Goal: Task Accomplishment & Management: Manage account settings

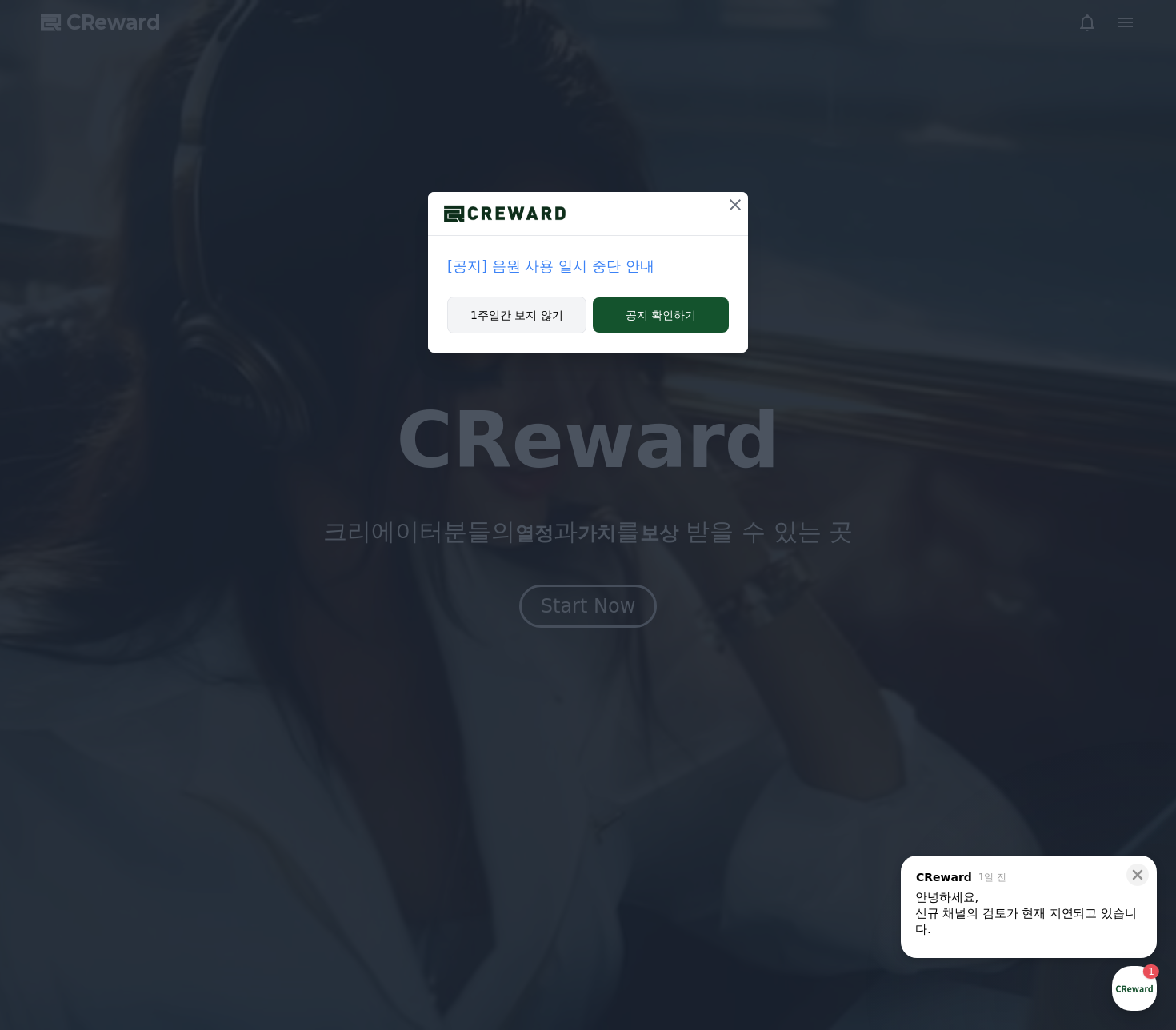
click at [536, 319] on button "1주일간 보지 않기" at bounding box center [517, 316] width 139 height 37
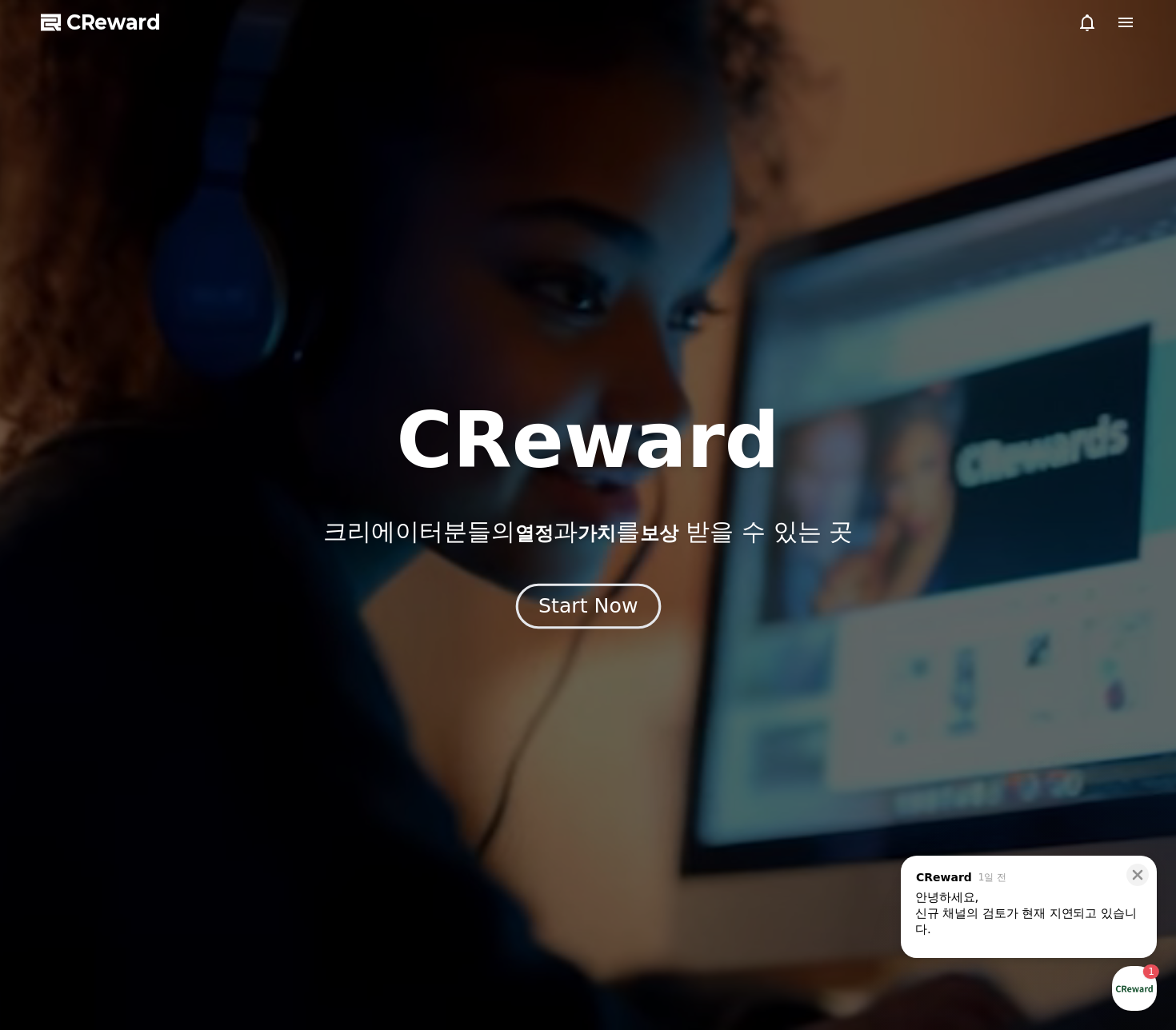
click at [574, 617] on div "Start Now" at bounding box center [588, 606] width 99 height 27
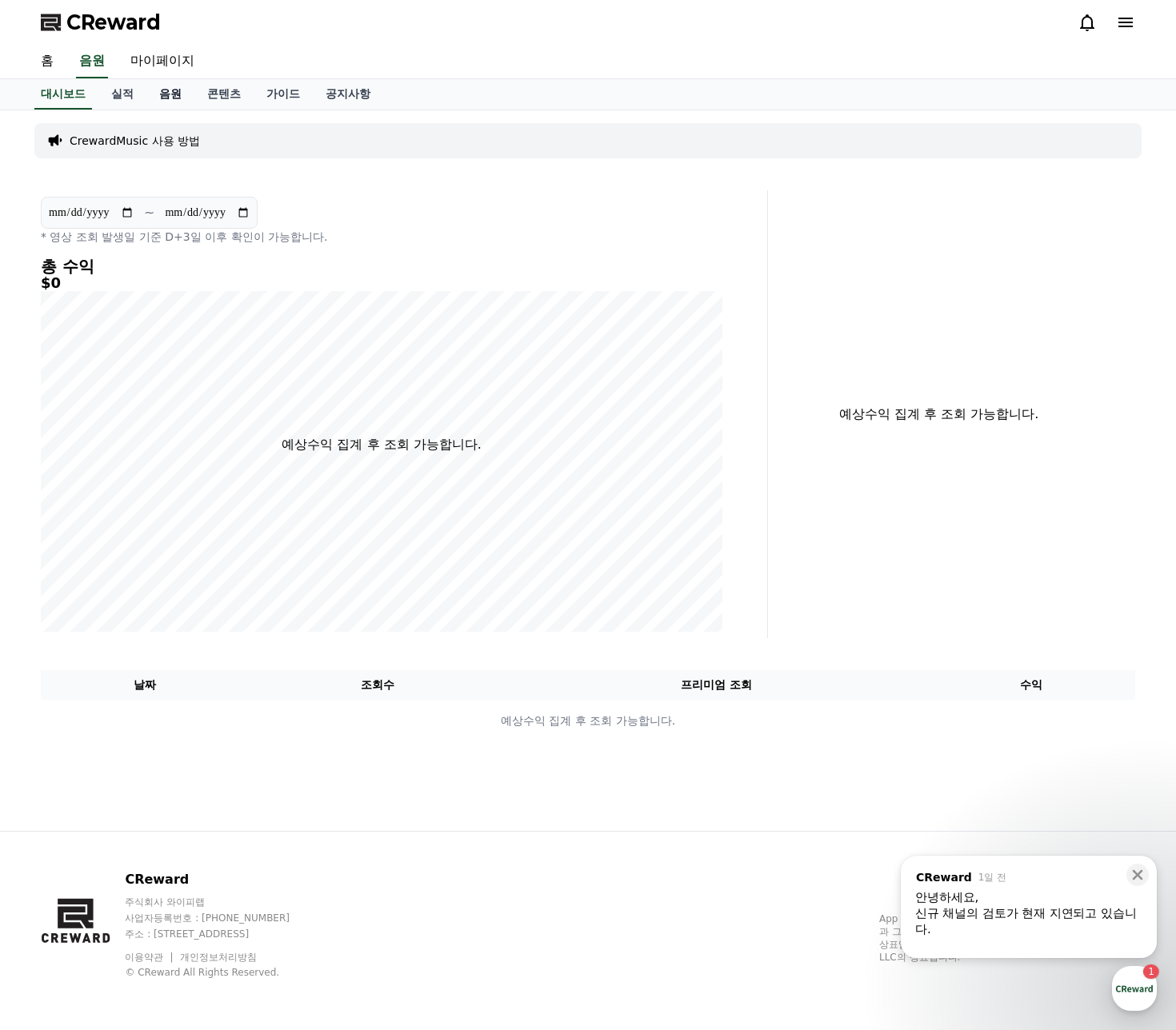
click at [149, 96] on link "음원" at bounding box center [170, 94] width 48 height 30
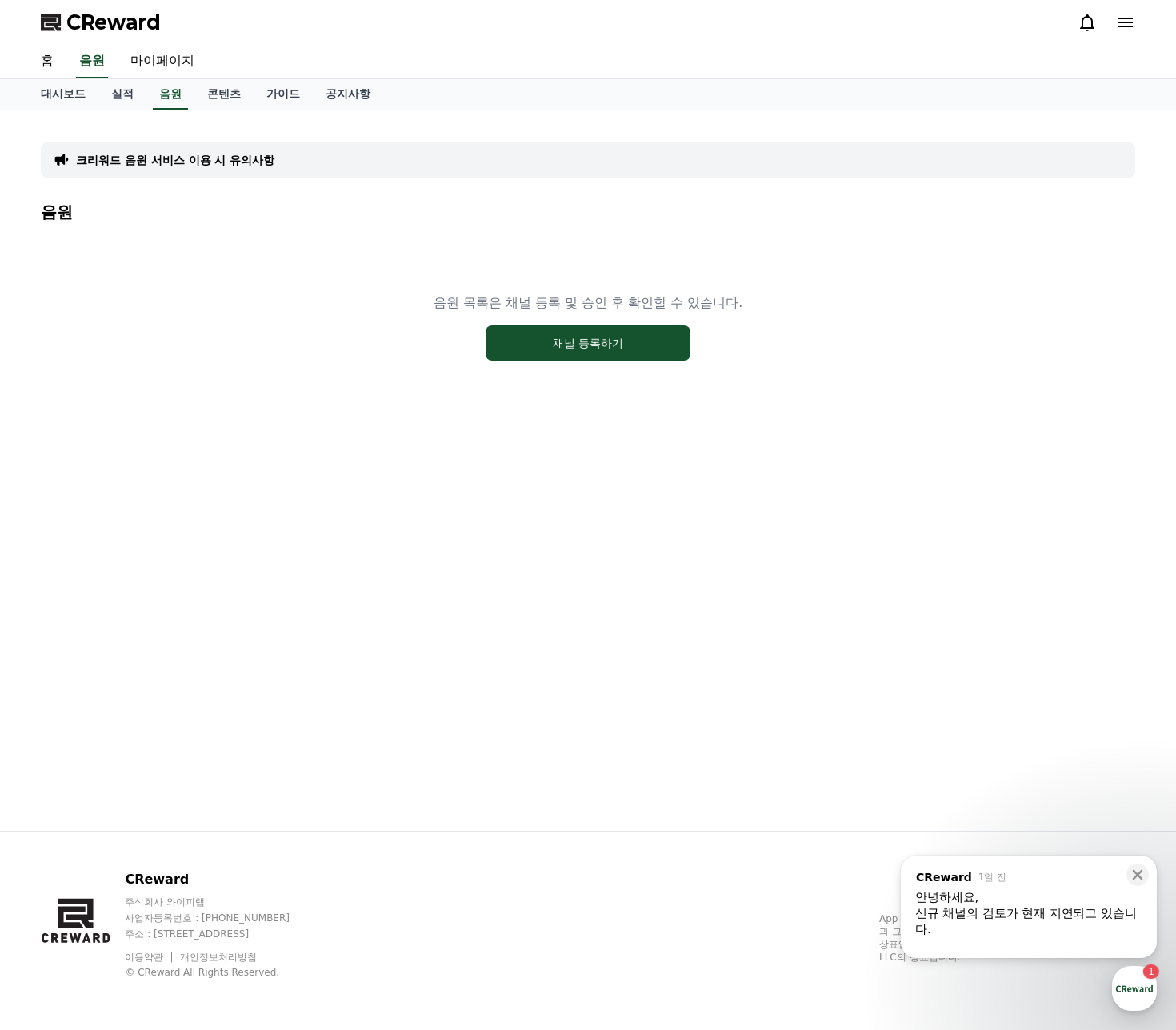
click at [228, 154] on p "크리워드 음원 서비스 이용 시 유의사항" at bounding box center [175, 160] width 198 height 16
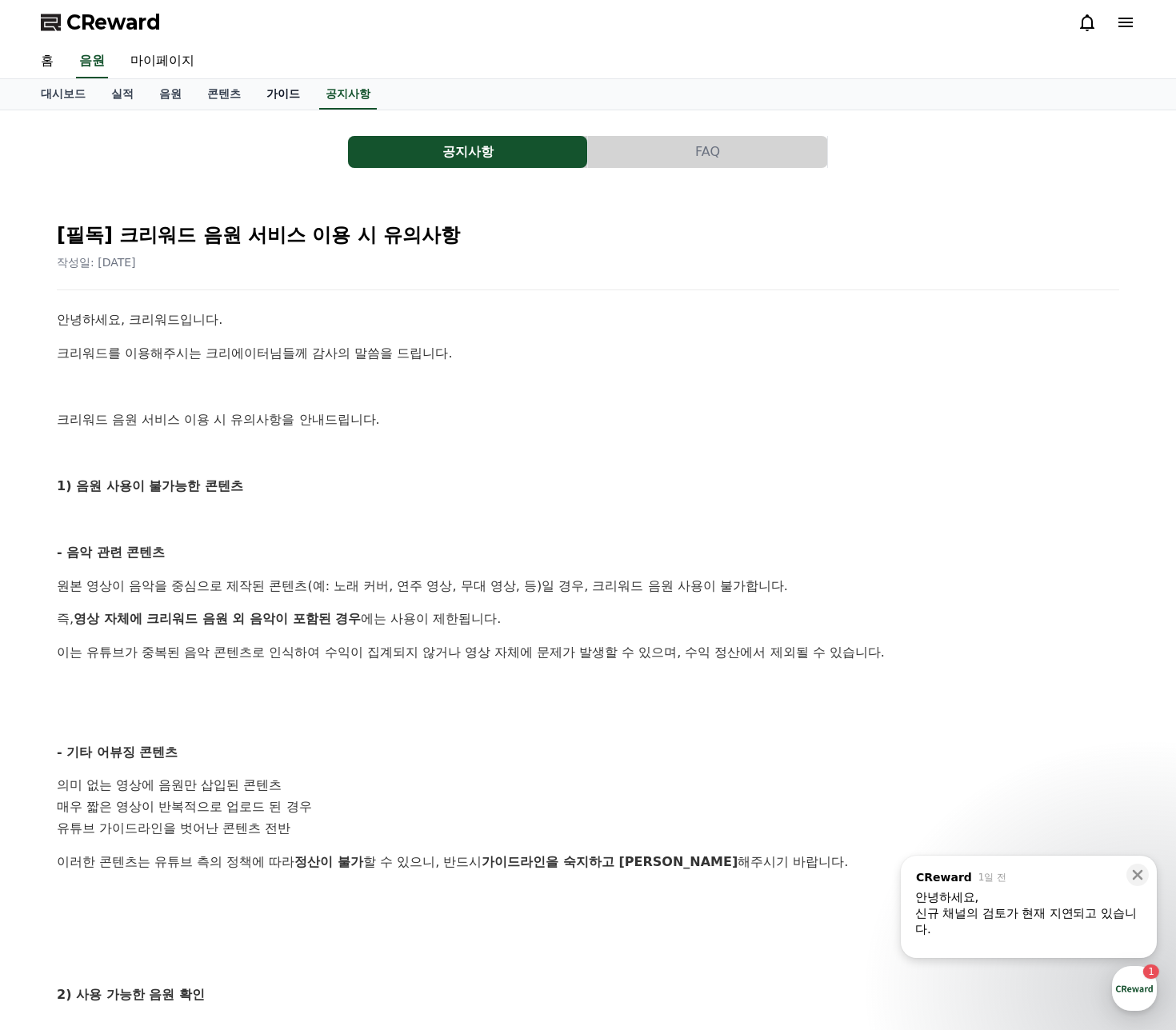
click at [294, 84] on link "가이드" at bounding box center [283, 94] width 59 height 30
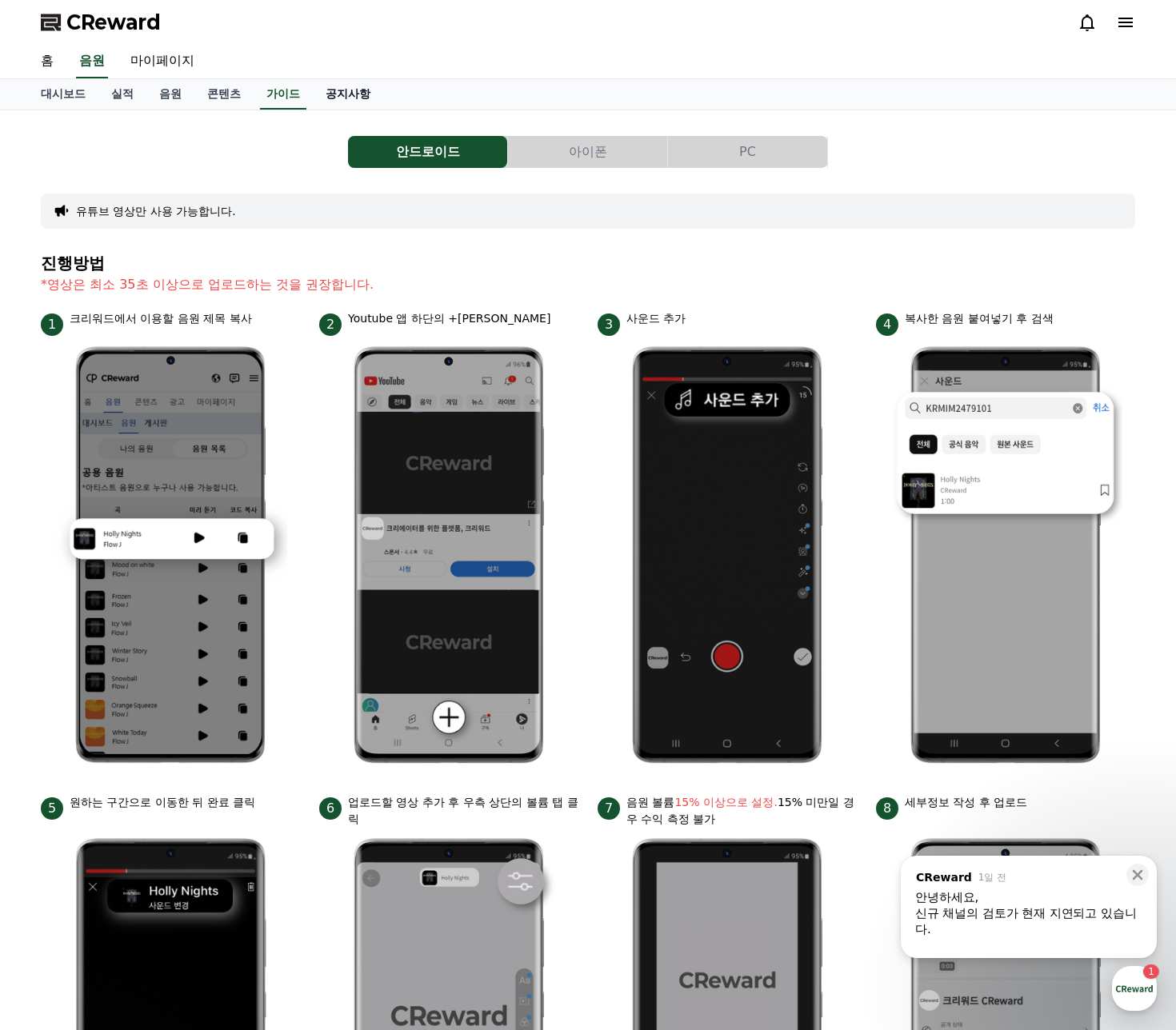
click at [339, 97] on link "공지사항" at bounding box center [348, 94] width 71 height 30
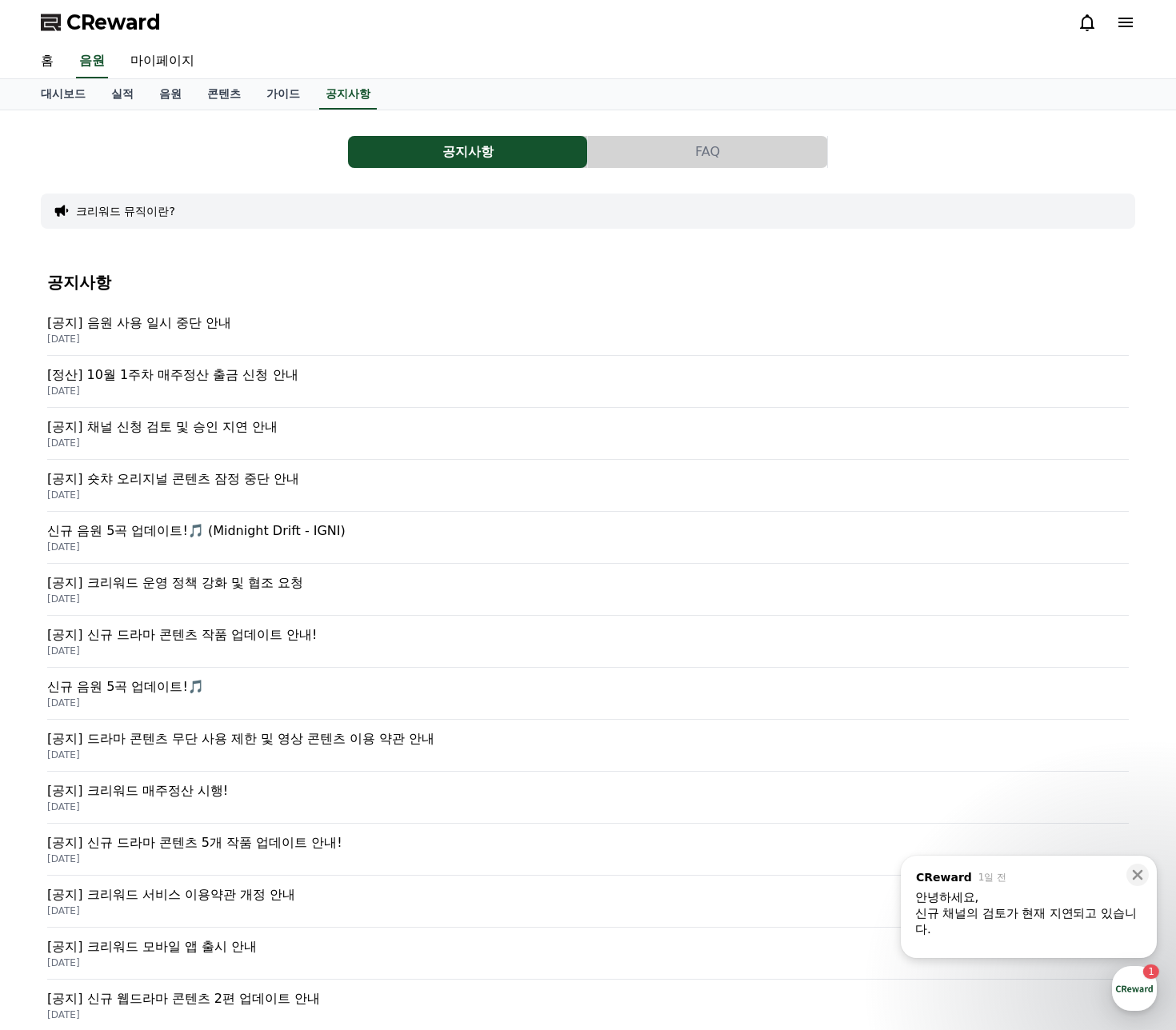
click at [202, 311] on div "[공지] 음원 사용 일시 중단 안내 [DATE]" at bounding box center [588, 330] width 1082 height 52
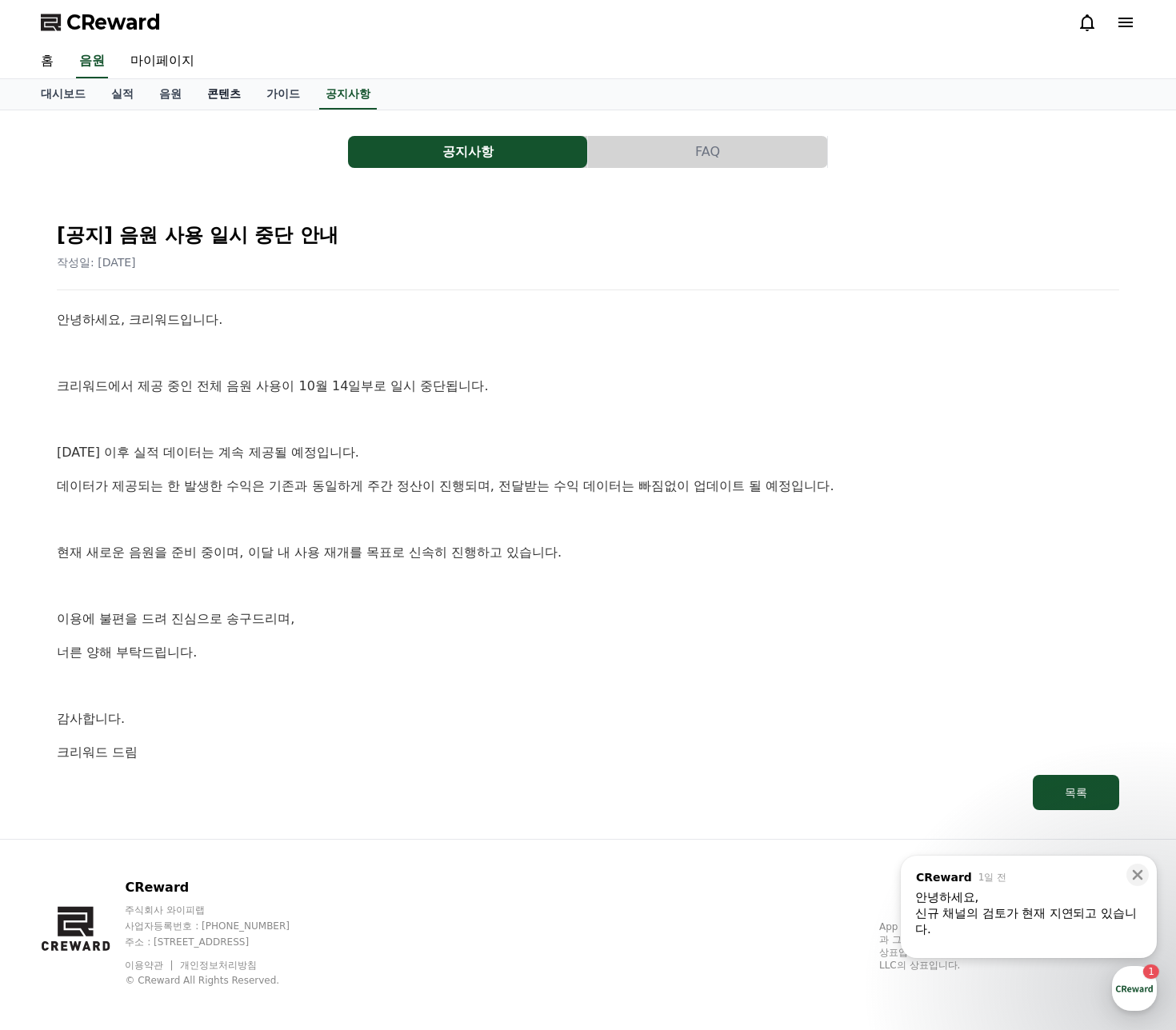
click at [238, 100] on link "콘텐츠" at bounding box center [224, 94] width 59 height 30
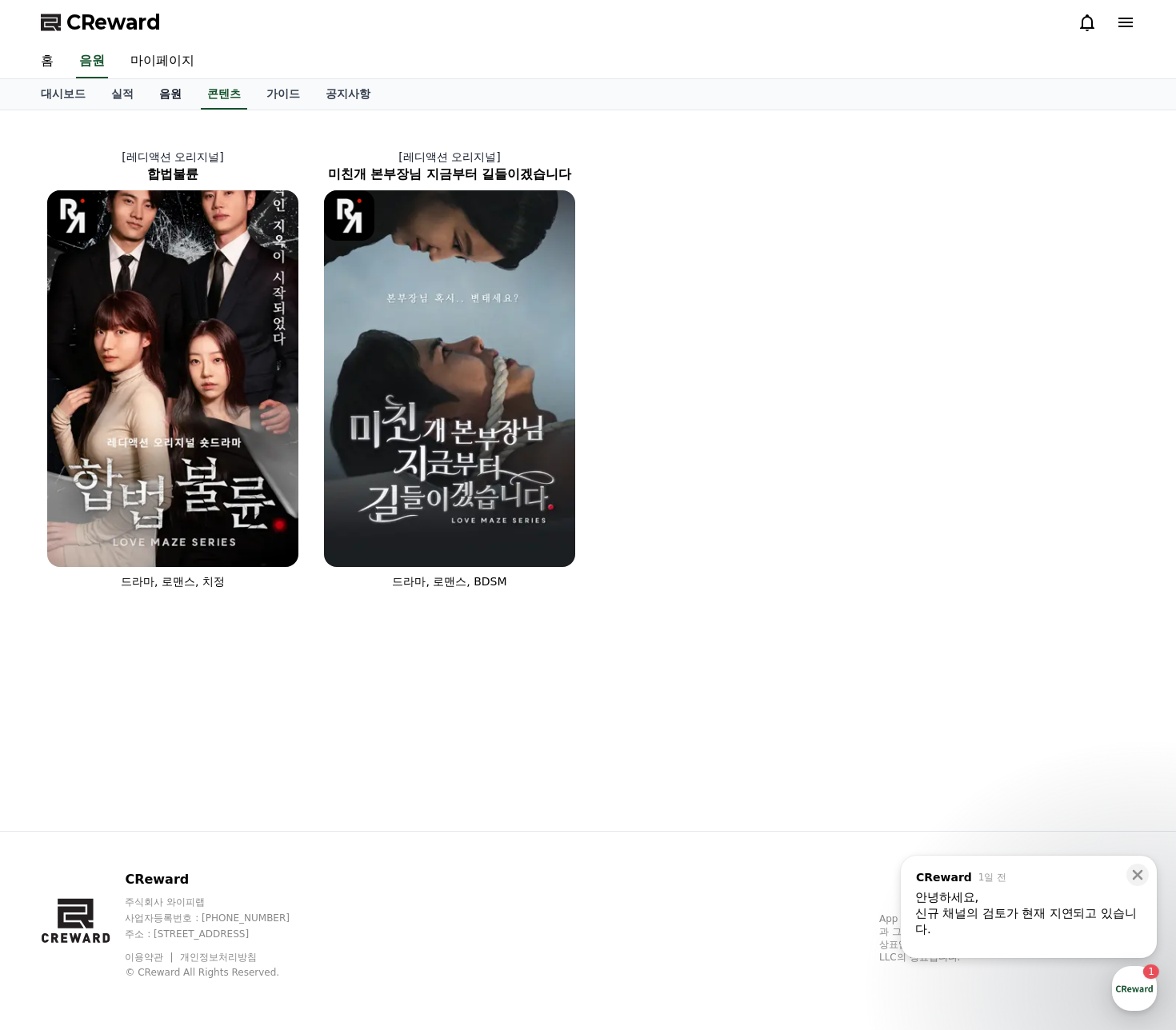
click at [177, 105] on link "음원" at bounding box center [170, 94] width 48 height 30
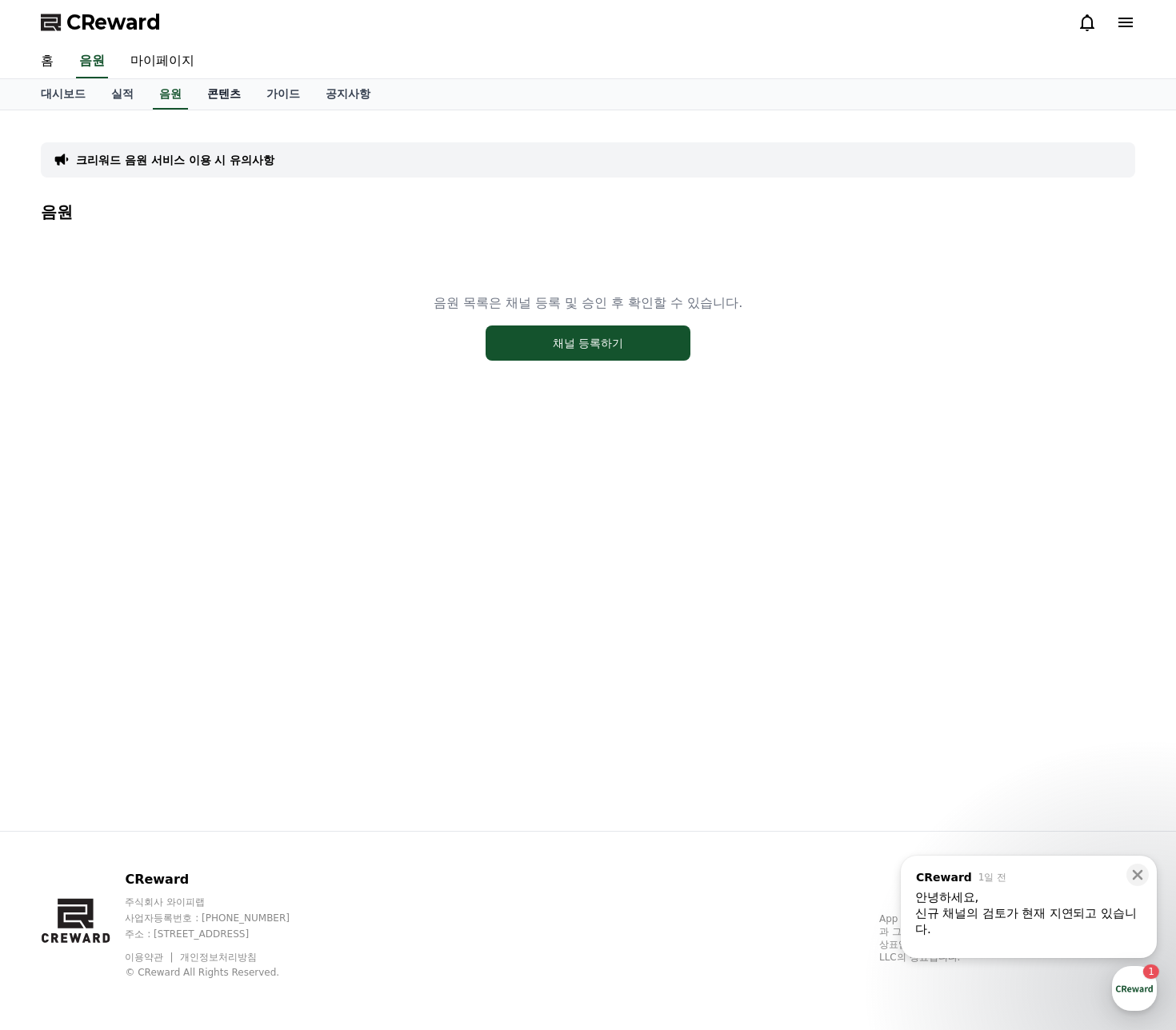
click at [248, 102] on link "콘텐츠" at bounding box center [224, 94] width 59 height 30
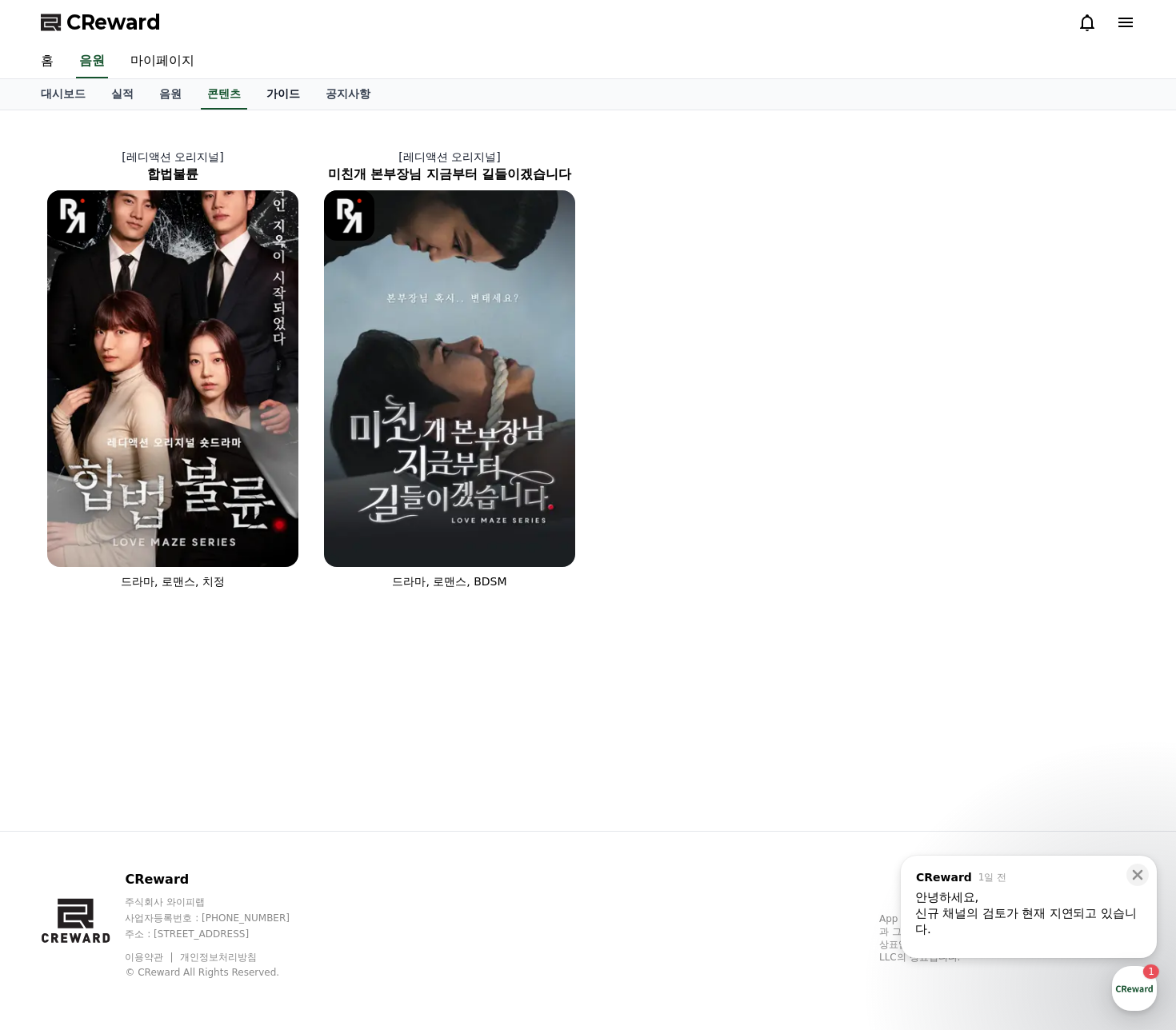
click at [276, 97] on link "가이드" at bounding box center [283, 94] width 59 height 30
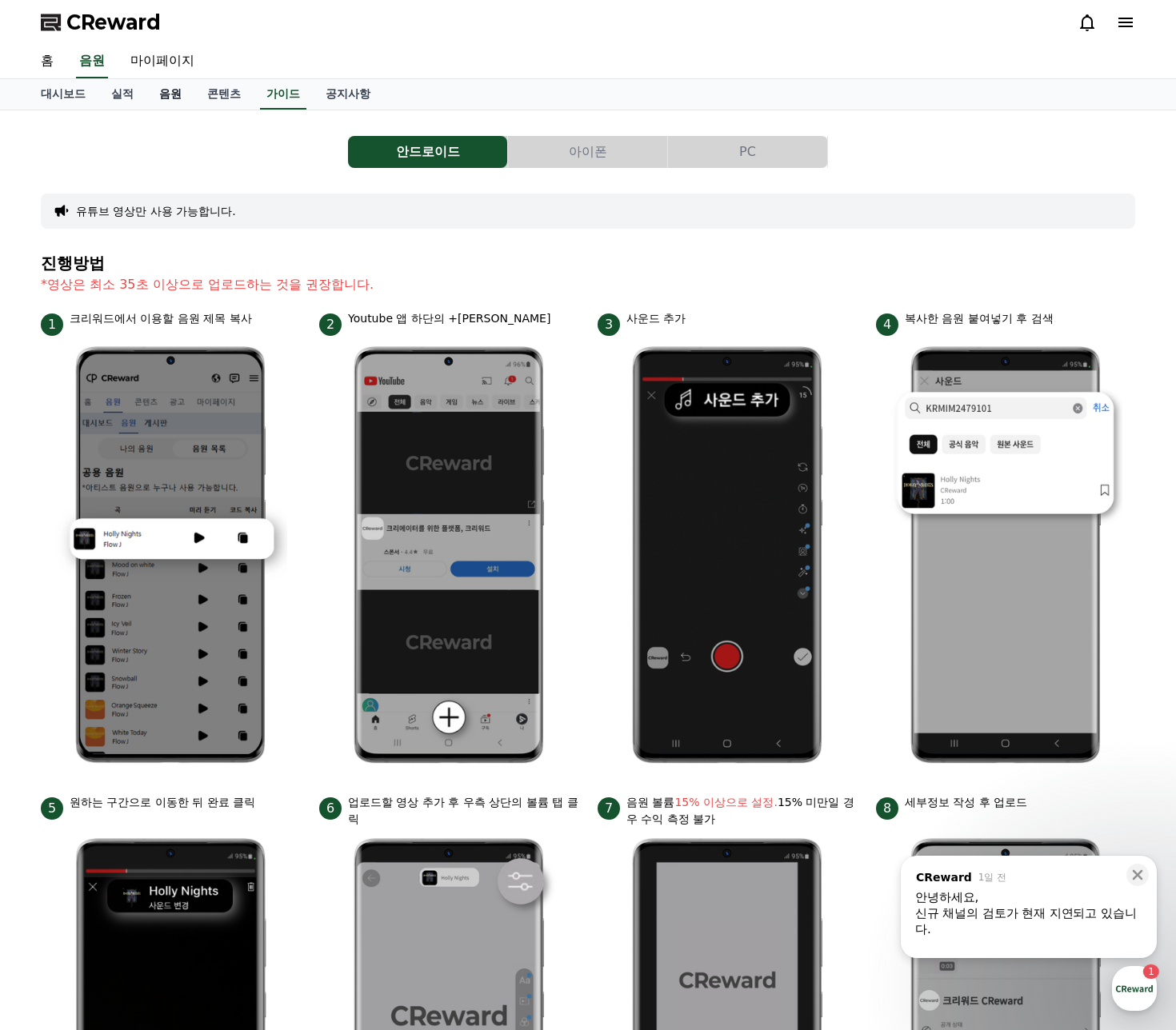
click at [176, 99] on link "음원" at bounding box center [170, 94] width 48 height 30
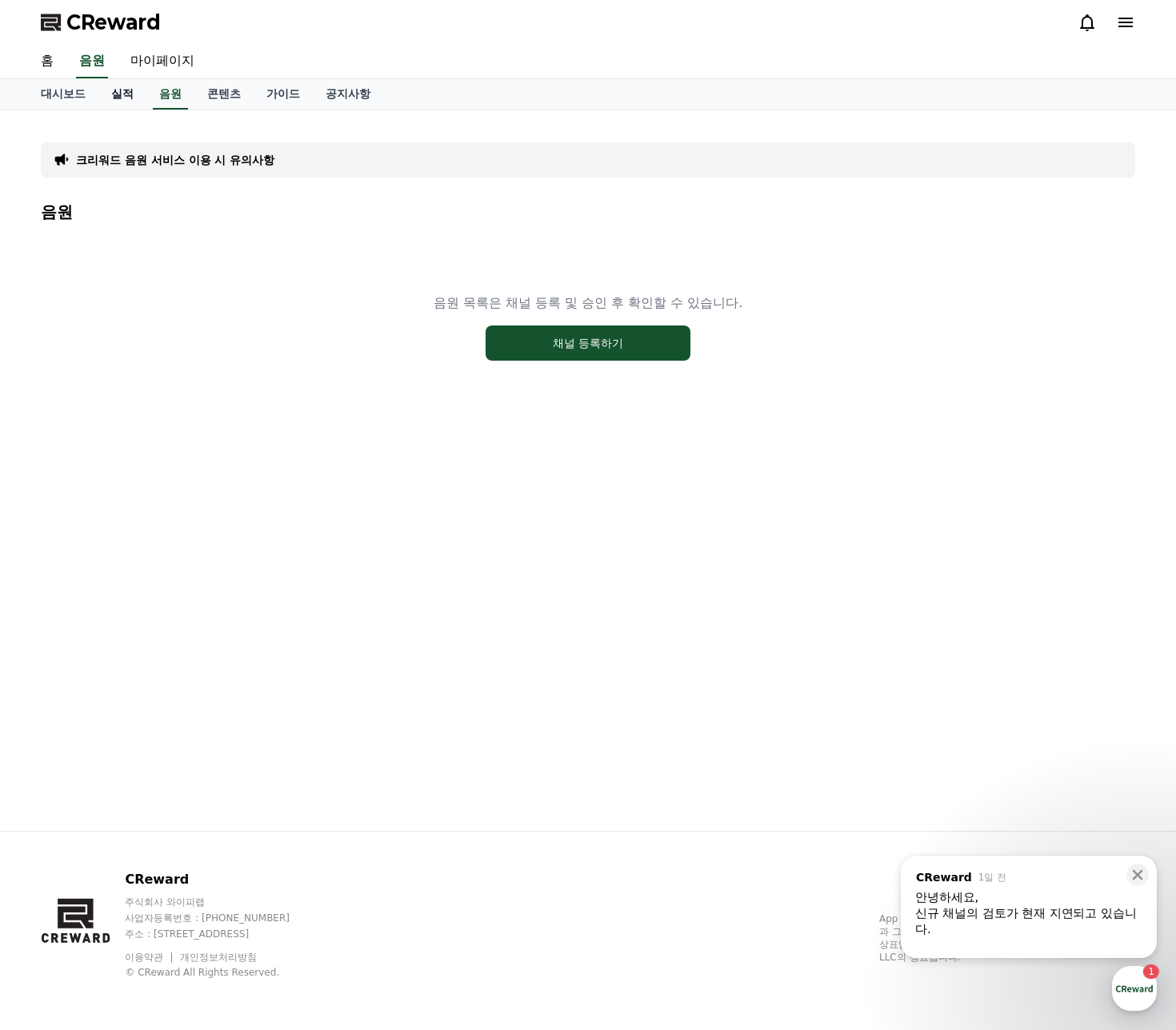
click at [119, 96] on link "실적" at bounding box center [122, 94] width 48 height 30
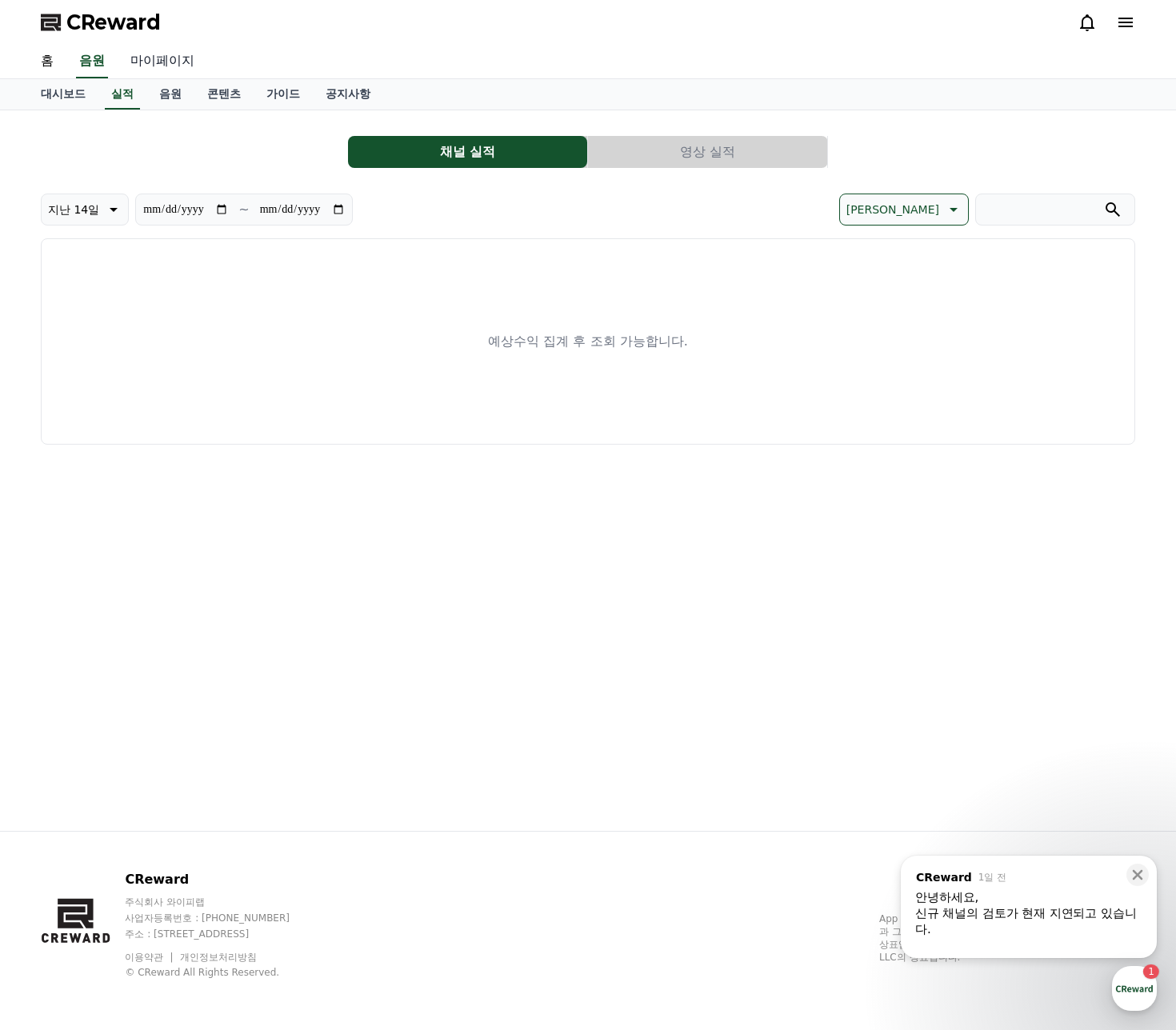
click at [182, 56] on link "마이페이지" at bounding box center [162, 62] width 89 height 33
select select "**********"
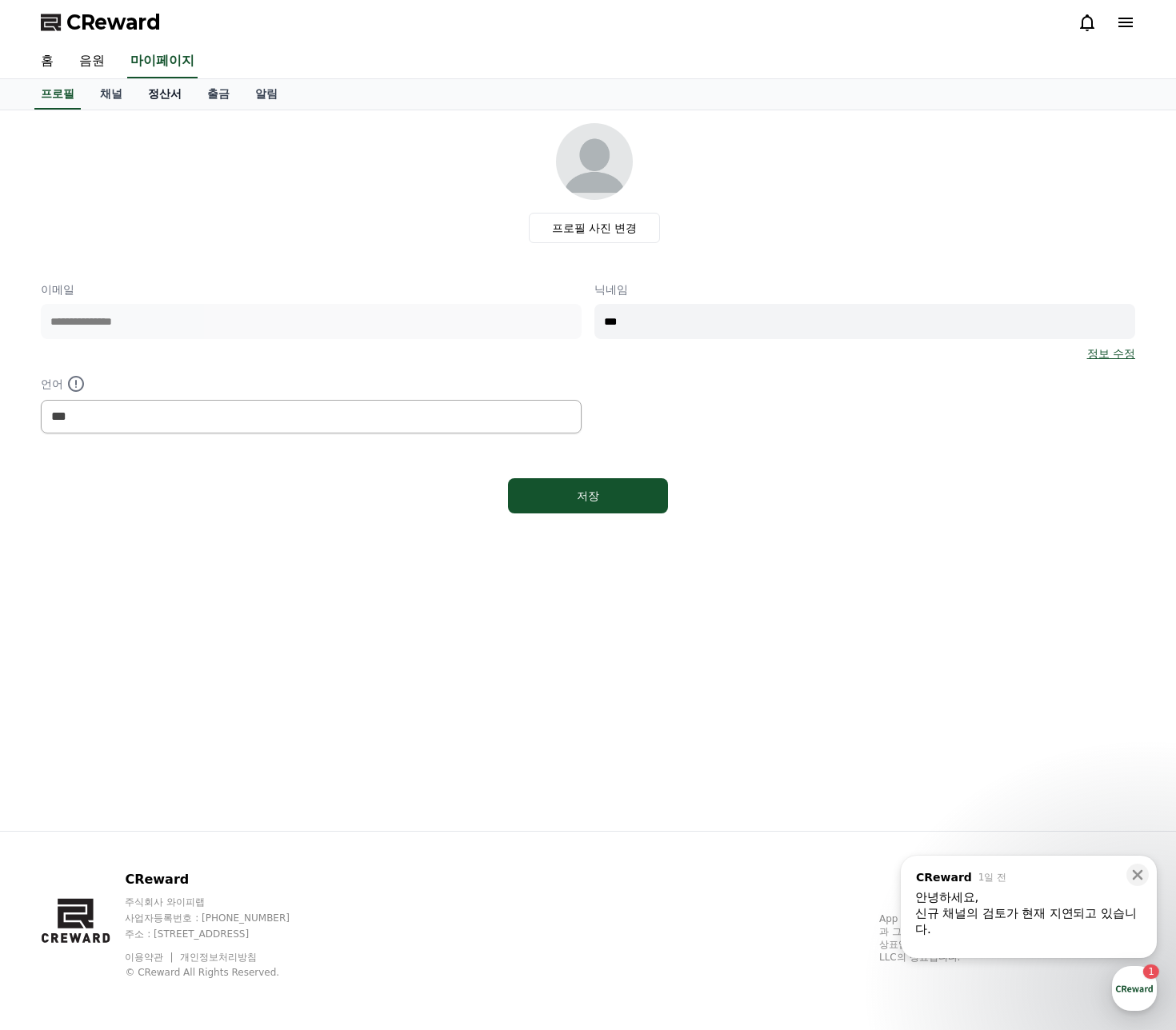
click at [163, 93] on link "정산서" at bounding box center [165, 94] width 59 height 30
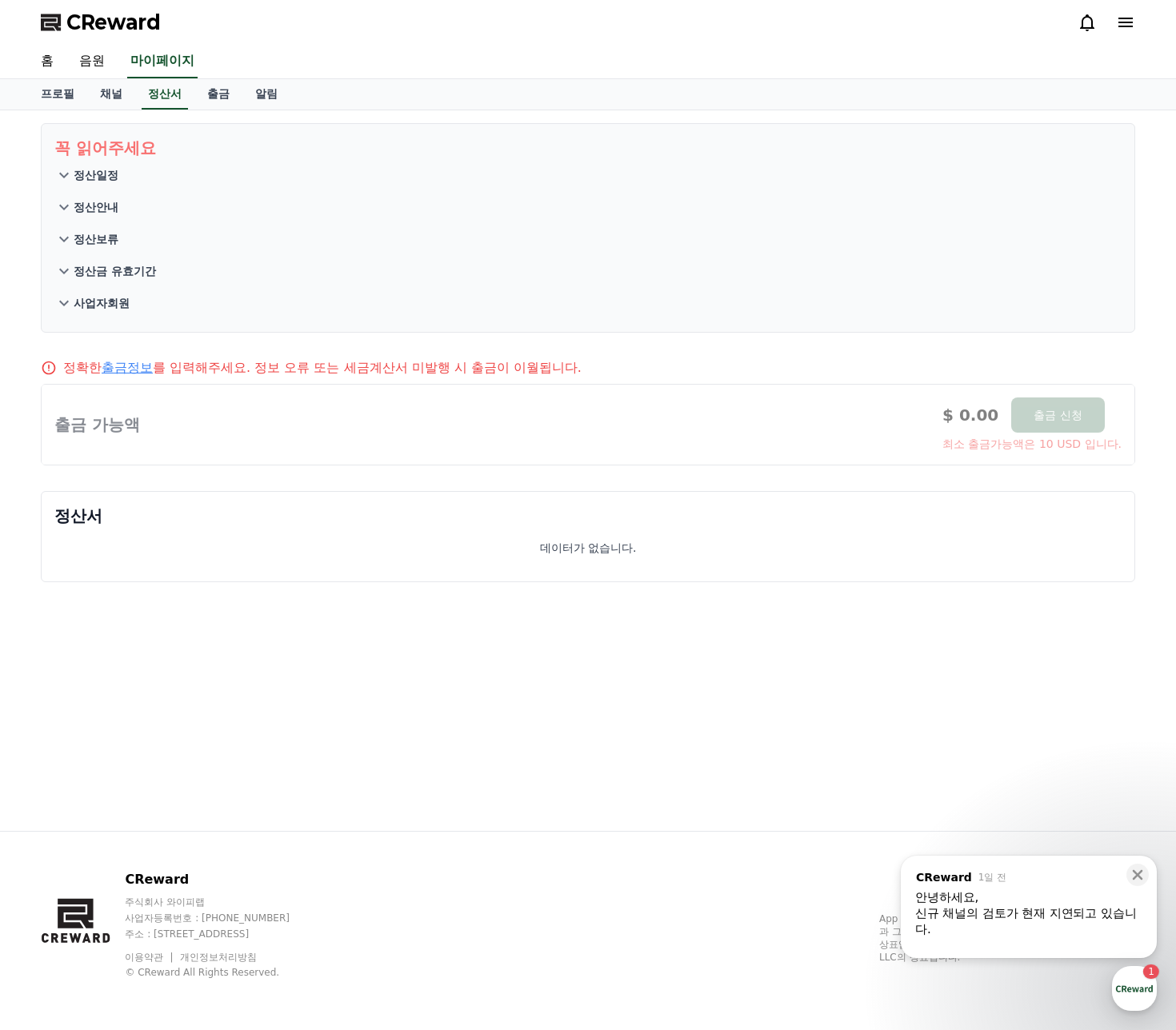
click at [112, 78] on div "홈 음원 마이페이지" at bounding box center [588, 62] width 1176 height 34
click at [111, 81] on link "채널" at bounding box center [111, 94] width 48 height 30
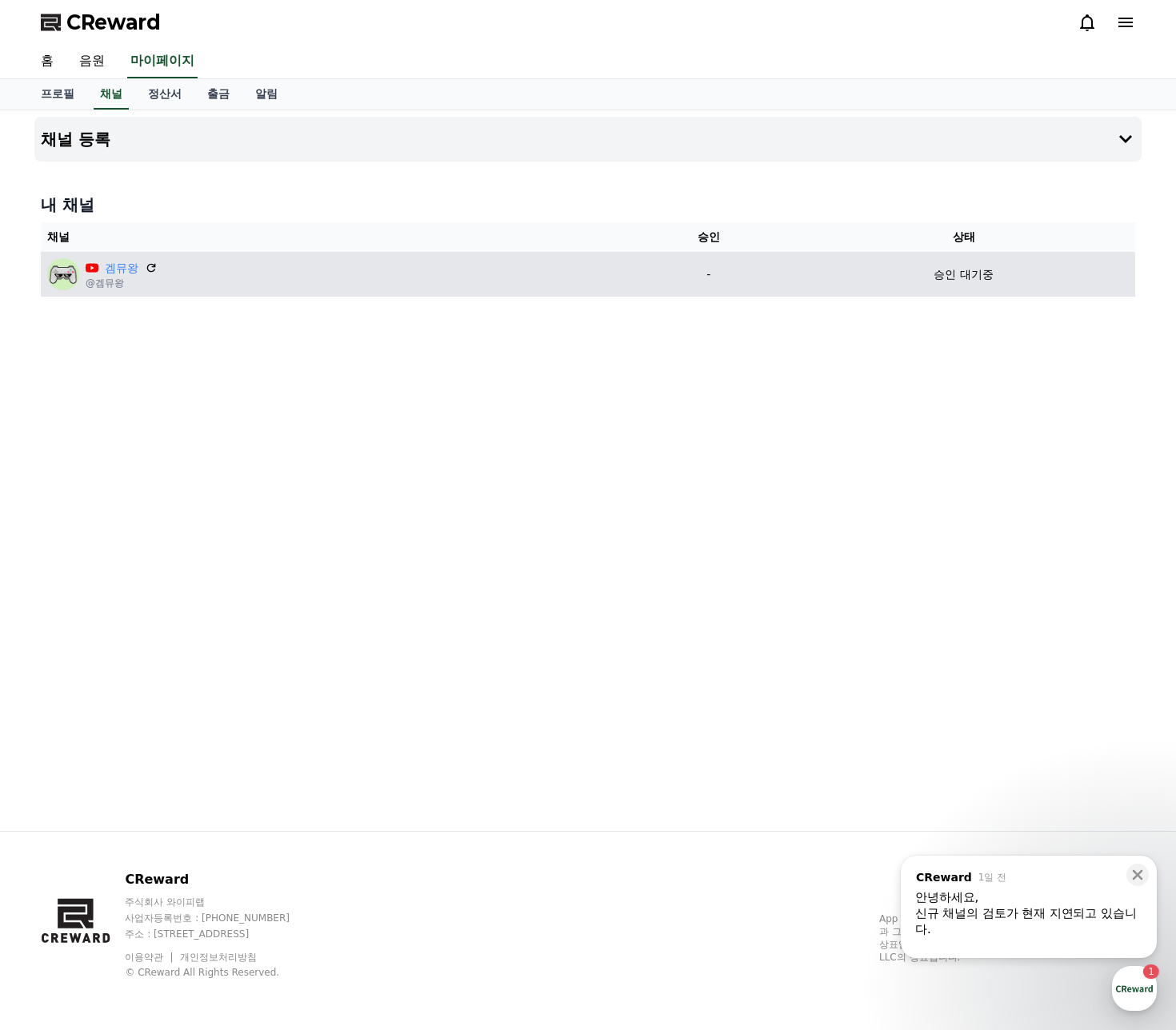
click at [238, 284] on div "겜뮤왕 @겜뮤왕" at bounding box center [332, 274] width 571 height 32
click at [974, 287] on td "승인 대기중" at bounding box center [963, 275] width 343 height 45
click at [981, 267] on p "승인 대기중" at bounding box center [963, 275] width 59 height 17
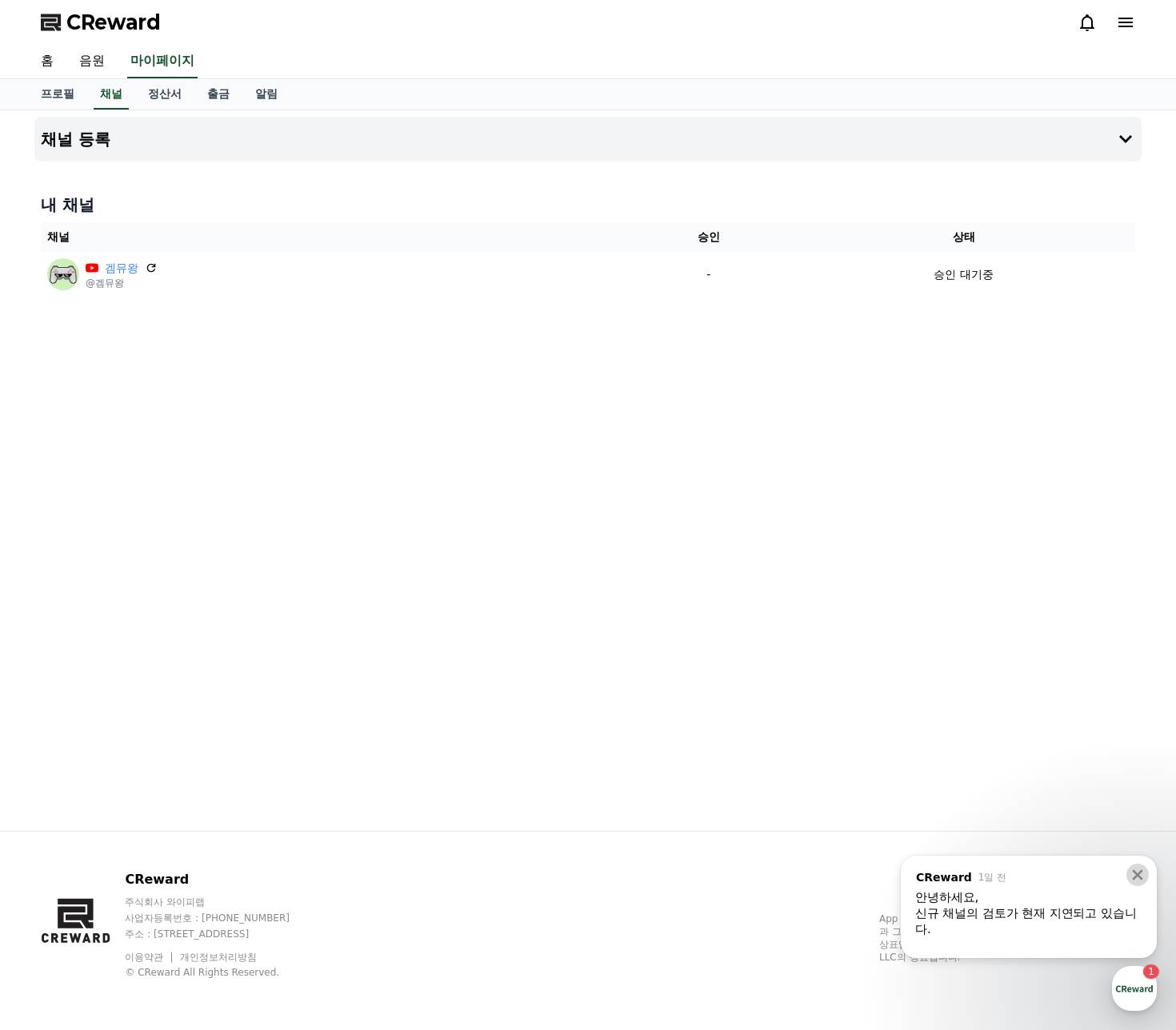
click at [1134, 878] on icon at bounding box center [1138, 875] width 11 height 11
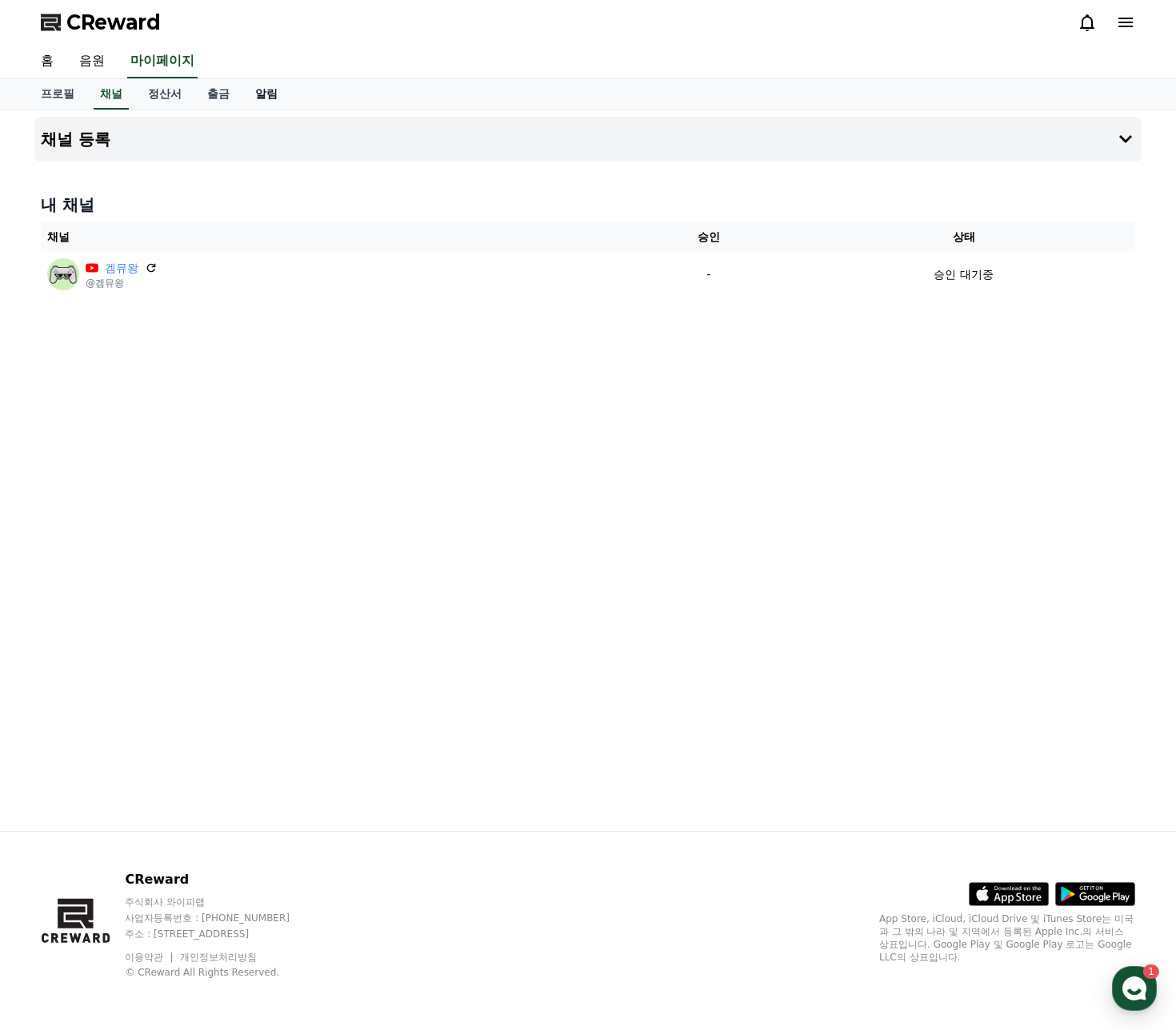
click at [267, 91] on link "알림" at bounding box center [266, 94] width 48 height 30
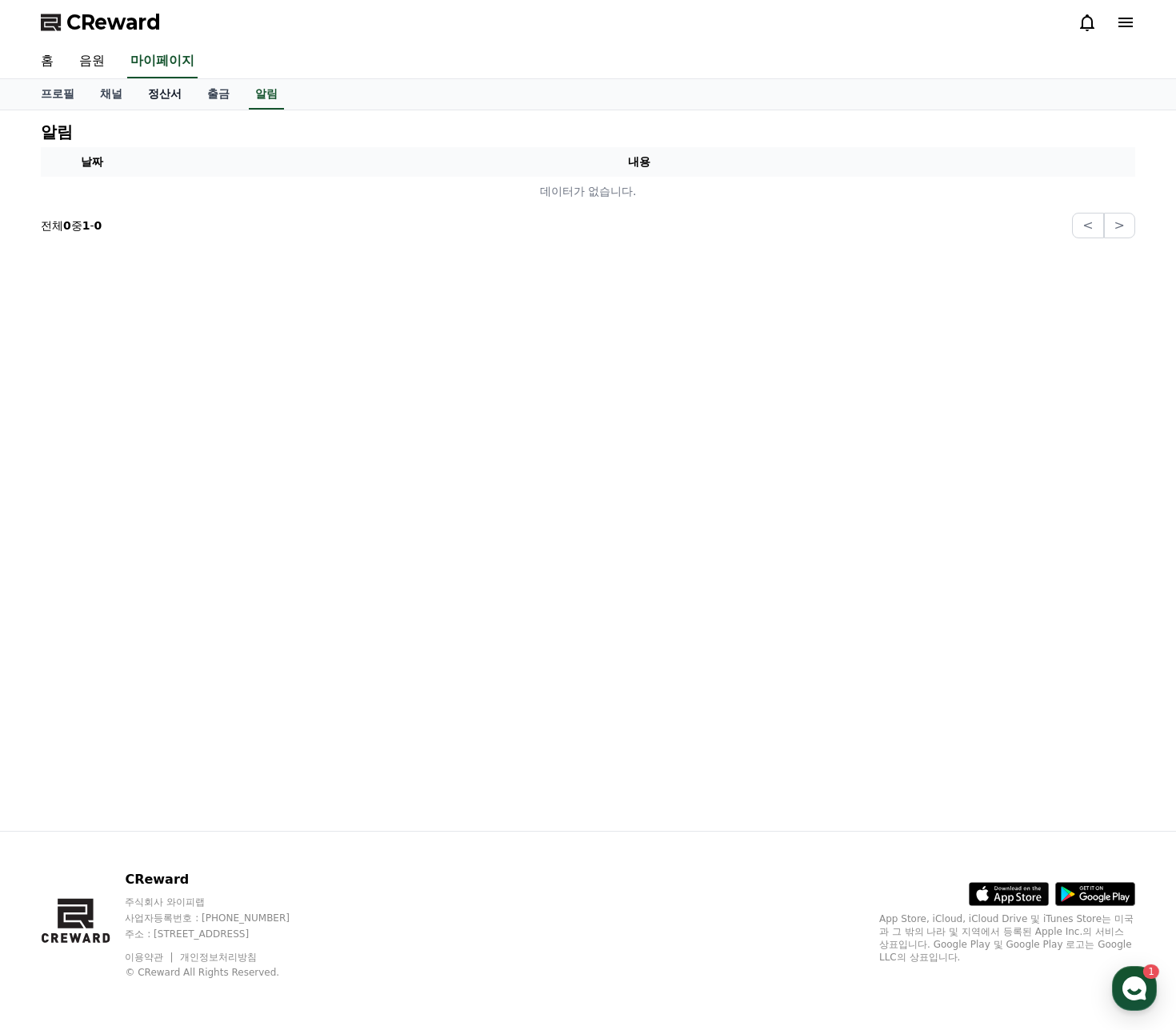
click at [193, 84] on link "정산서" at bounding box center [165, 94] width 59 height 30
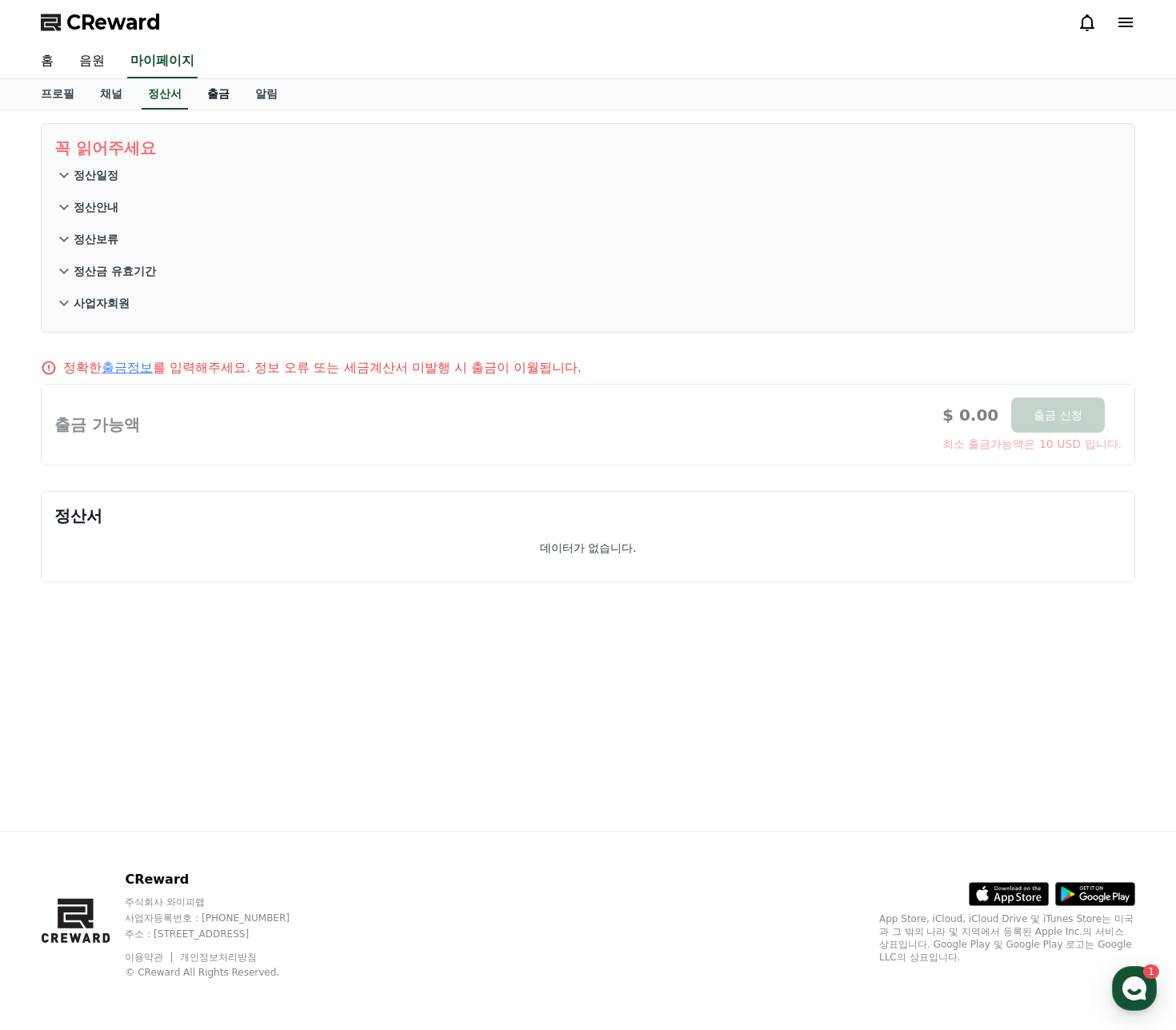
click at [207, 89] on link "출금" at bounding box center [218, 94] width 48 height 30
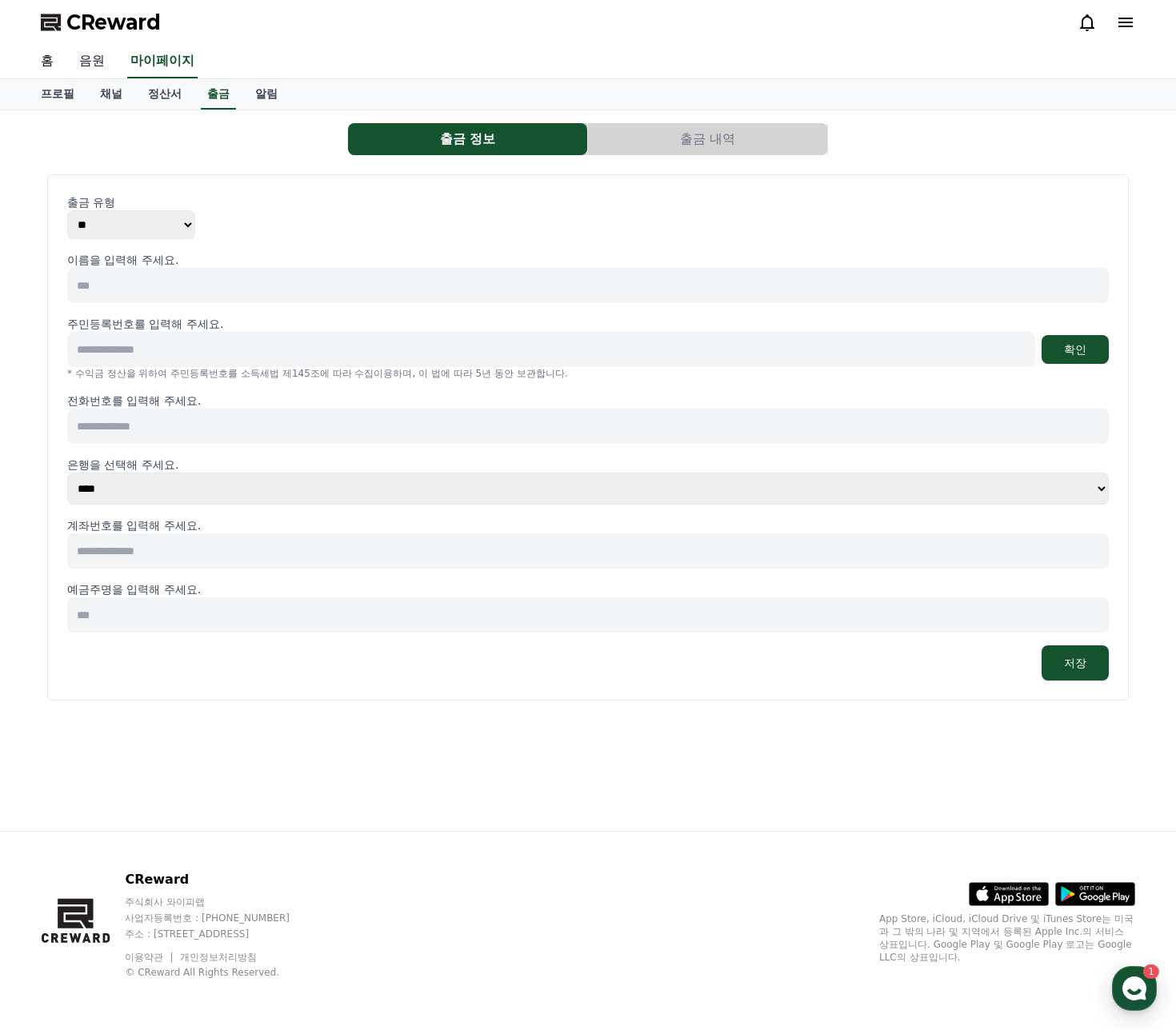
click at [92, 65] on link "음원" at bounding box center [92, 62] width 51 height 33
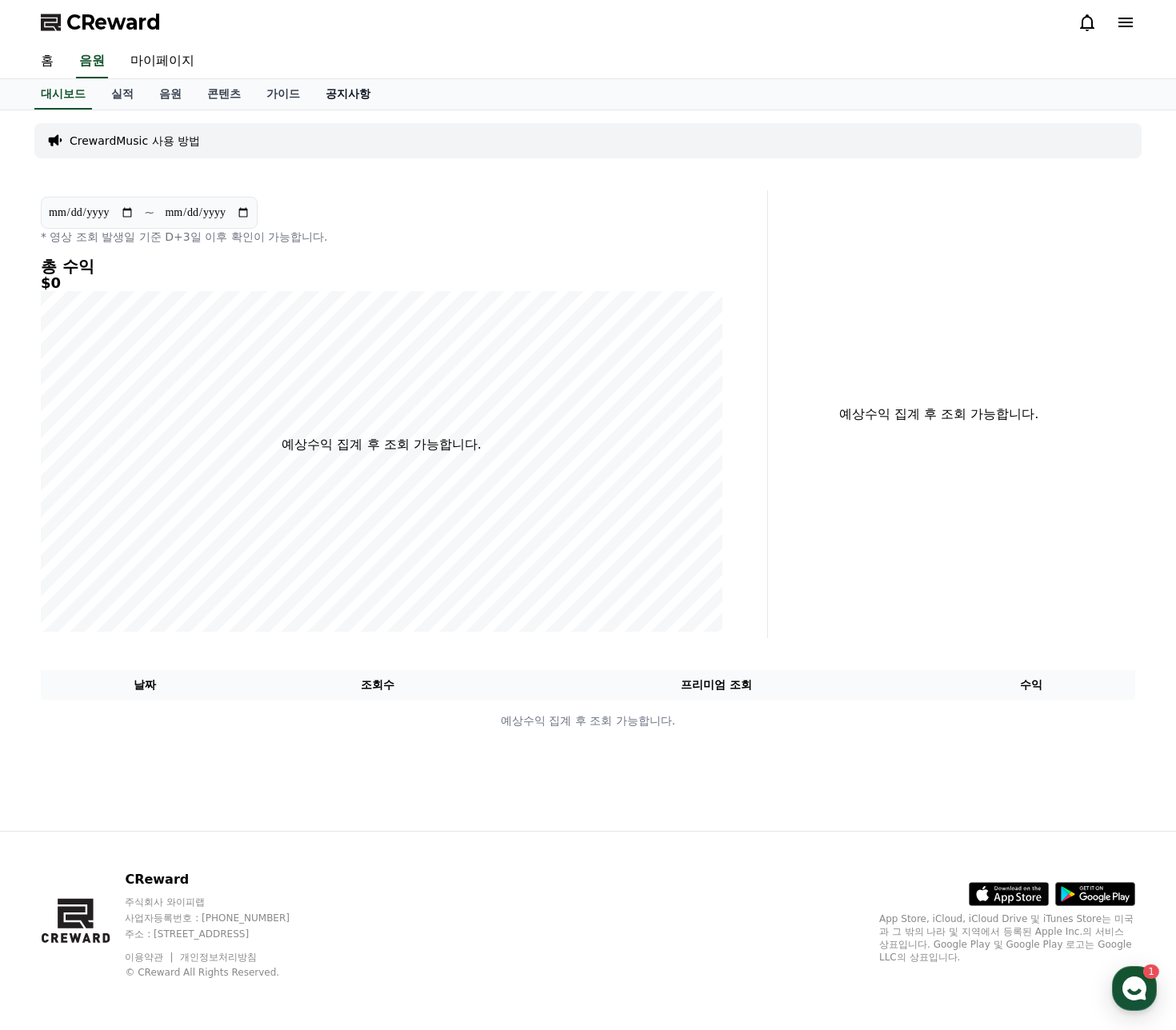
click at [315, 82] on link "공지사항" at bounding box center [348, 94] width 71 height 30
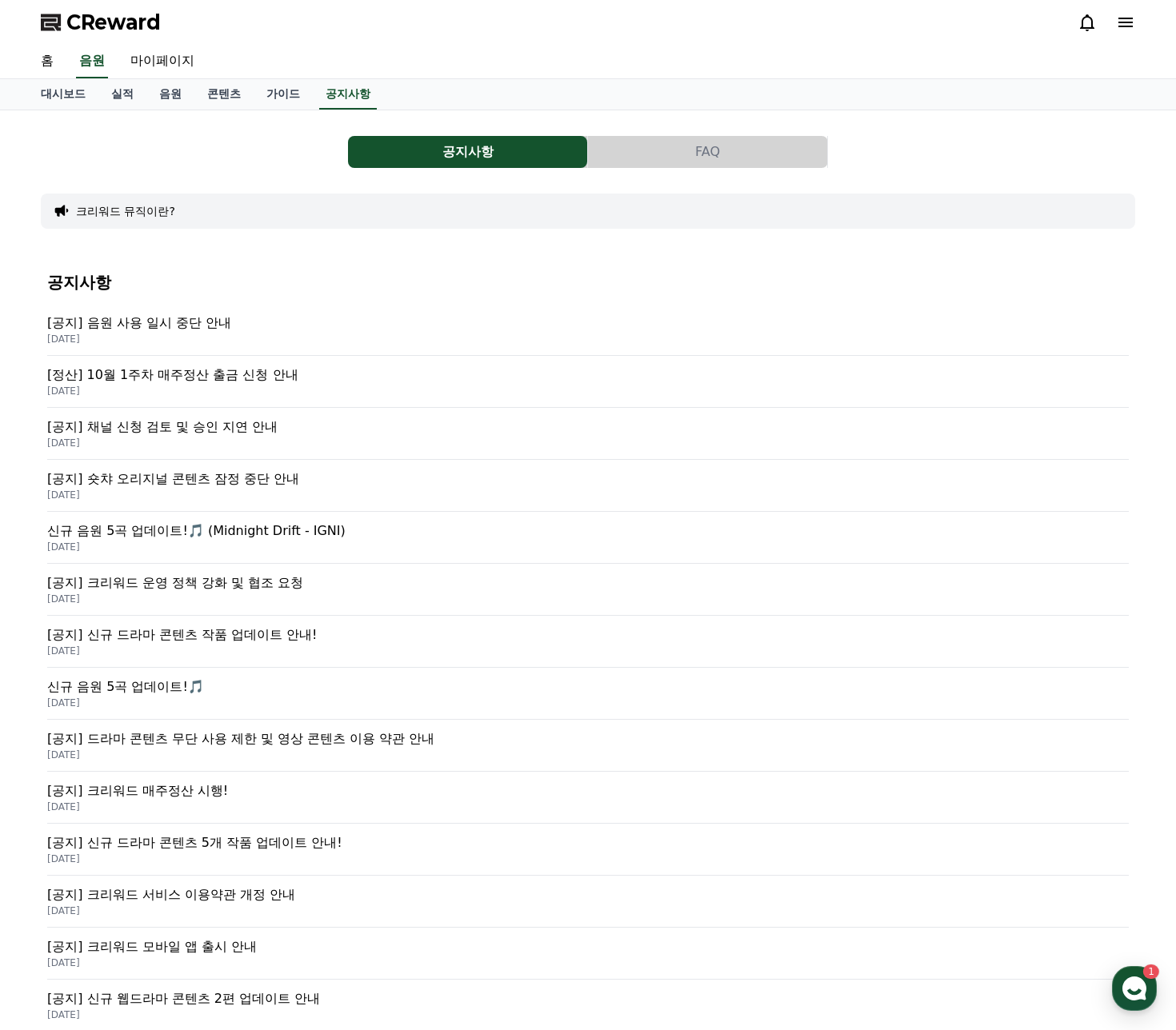
click at [119, 314] on p "[공지] 음원 사용 일시 중단 안내" at bounding box center [588, 324] width 1082 height 20
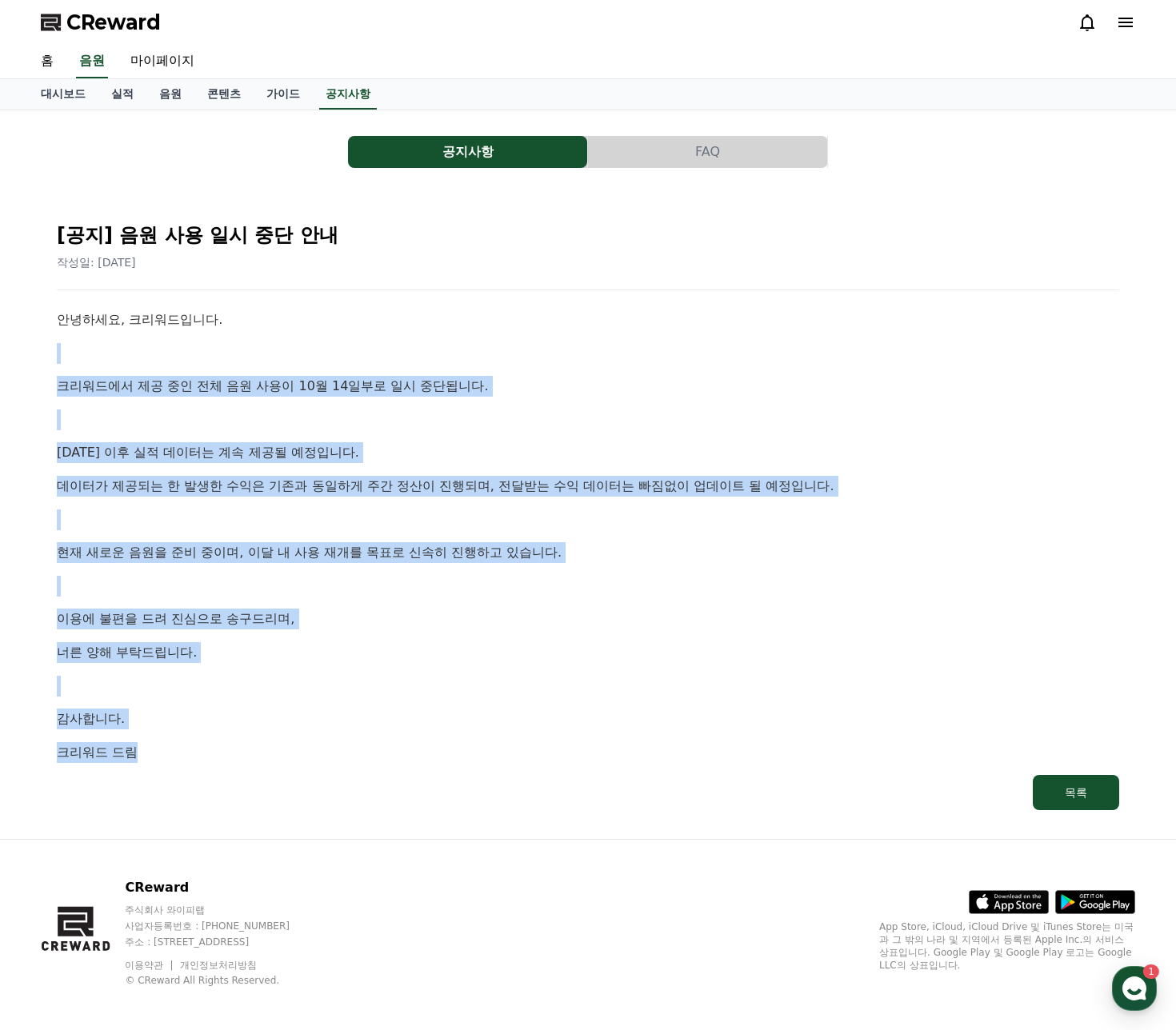
drag, startPoint x: 55, startPoint y: 352, endPoint x: 494, endPoint y: 738, distance: 584.6
click at [494, 738] on div "[공지] 음원 사용 일시 중단 안내 작성일: [DATE] 안녕하세요, 크리워드입니다. 크리워드에서 제공 중인 전체 음원 사용이 10월 14일부…" at bounding box center [588, 509] width 1069 height 607
click at [494, 738] on div "안녕하세요, 크리워드입니다. 크리워드에서 제공 중인 전체 음원 사용이 10월 14일부로 일시 중단됩니다. [DATE] 이후 실적 데이터는 계속…" at bounding box center [588, 537] width 1062 height 453
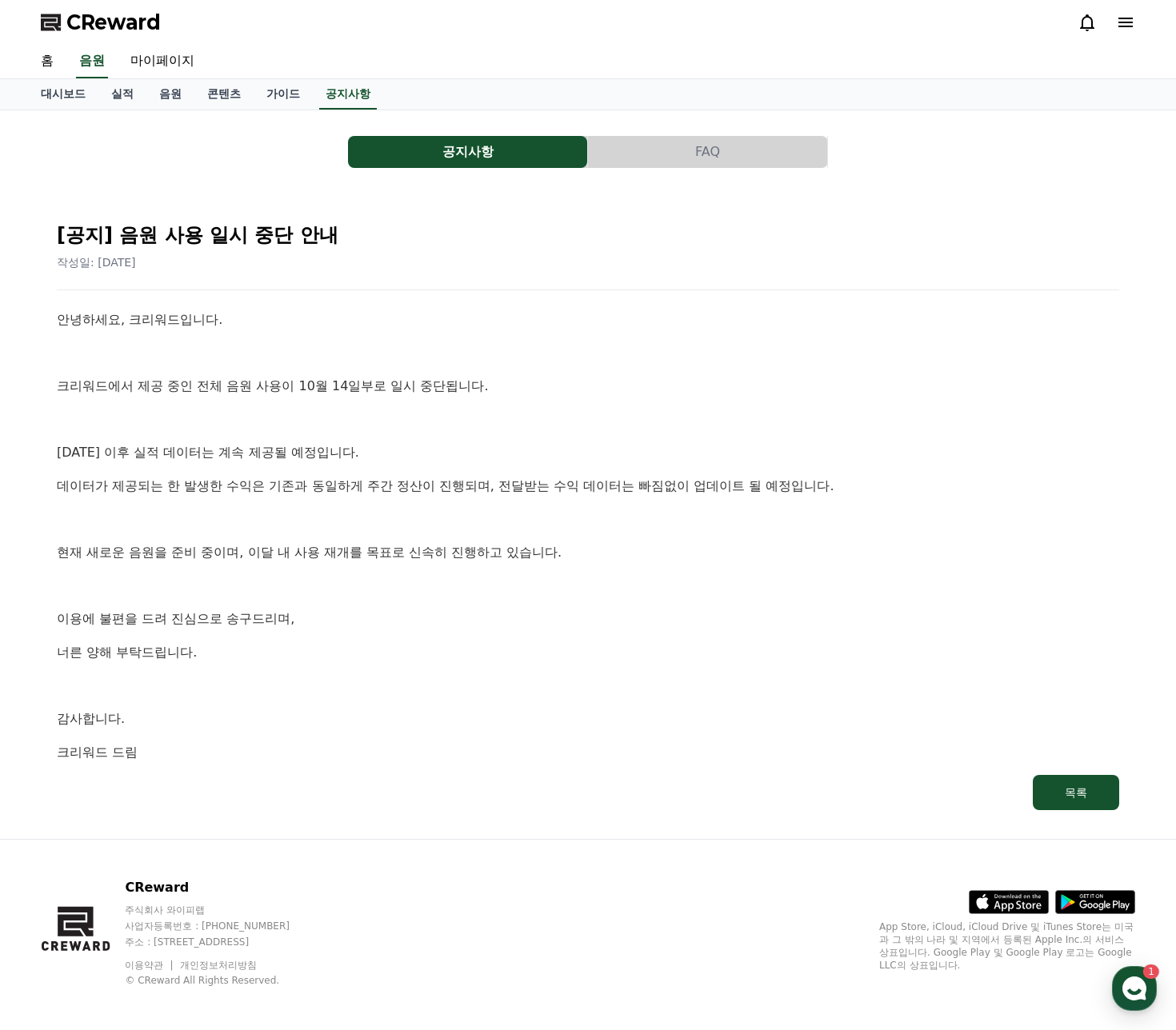
click at [1118, 28] on icon at bounding box center [1126, 23] width 20 height 20
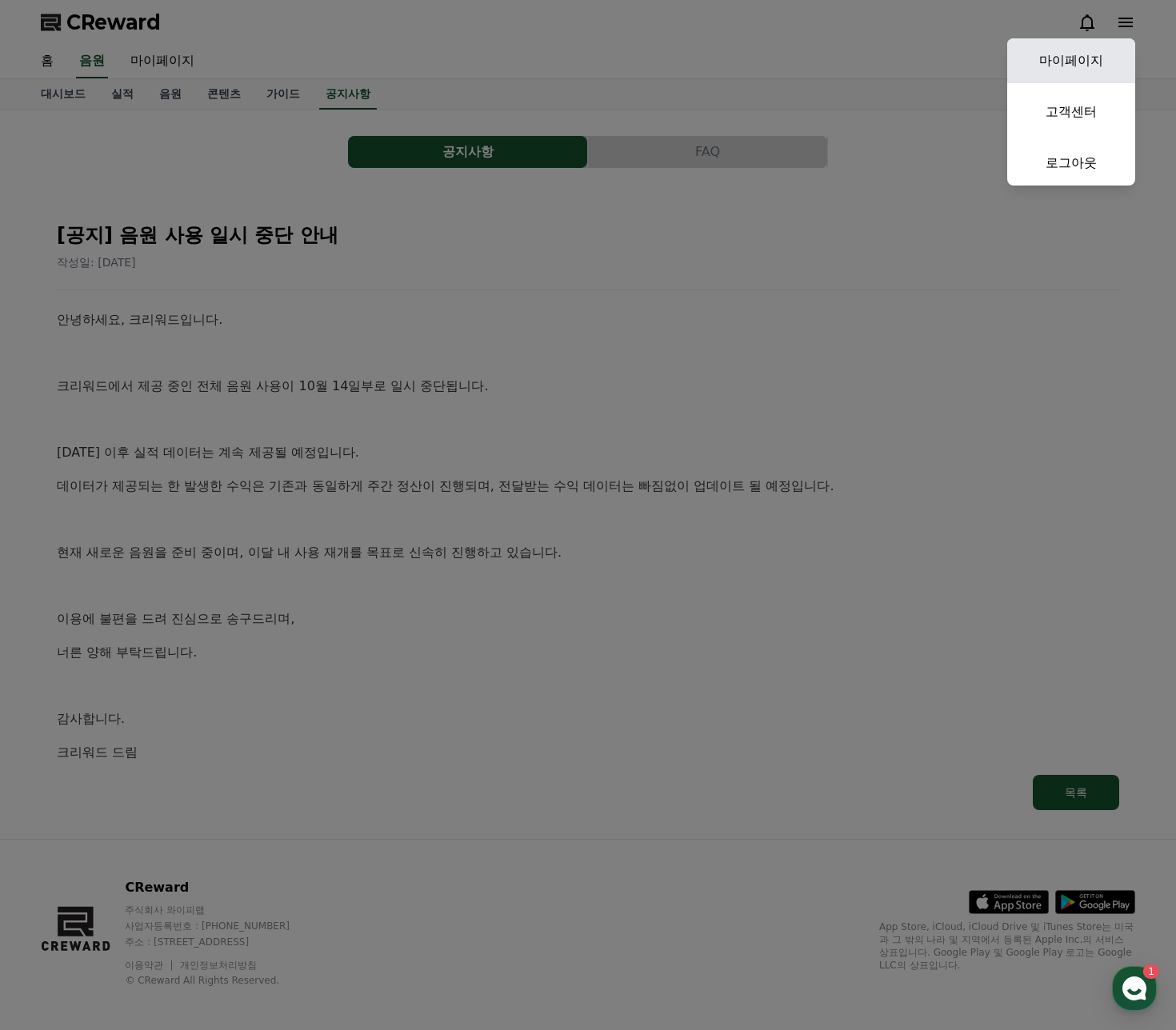
click at [1047, 59] on link "마이페이지" at bounding box center [1071, 61] width 128 height 45
select select "**********"
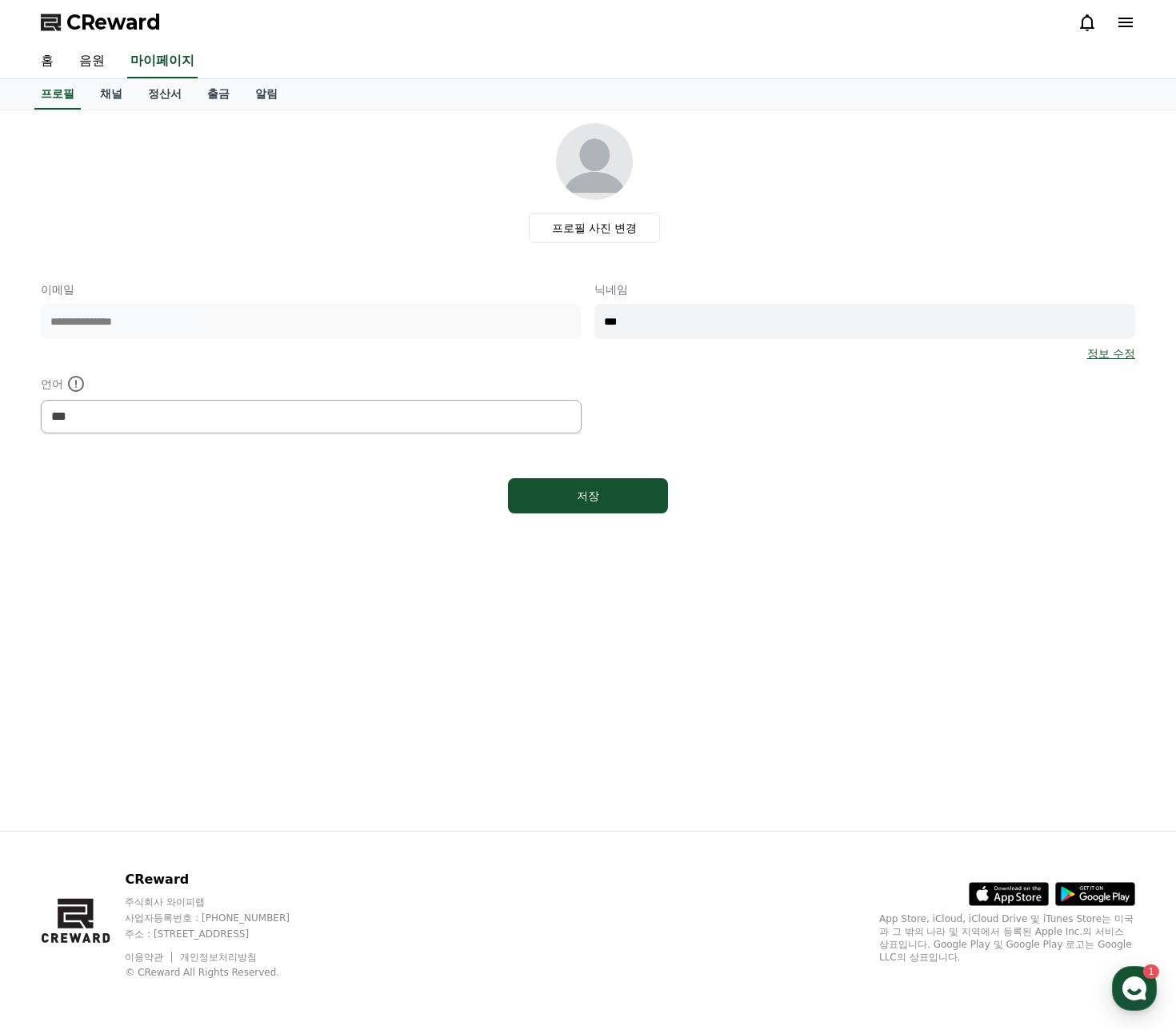
click at [1123, 353] on link "정보 수정" at bounding box center [1110, 353] width 48 height 16
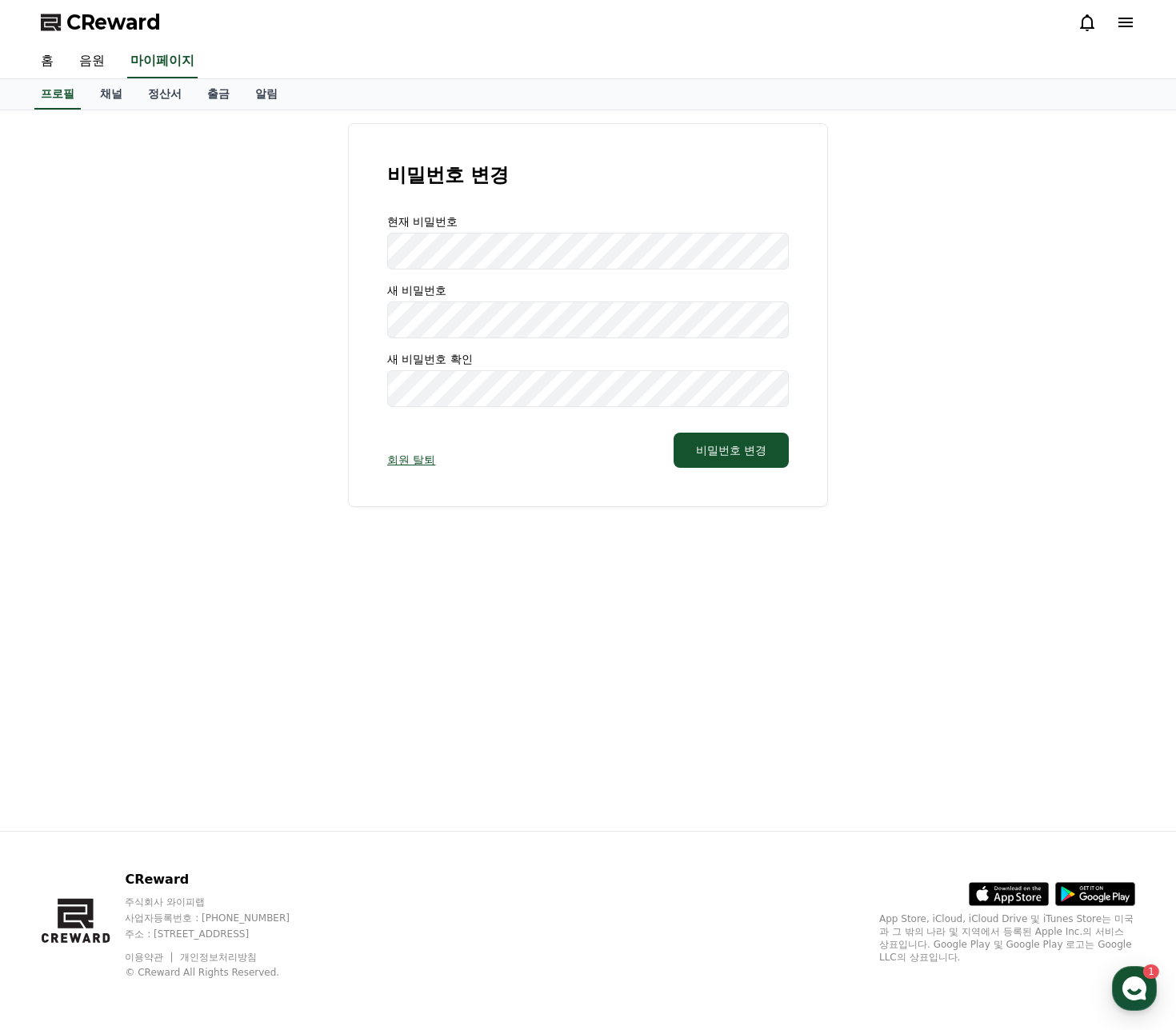
click at [441, 462] on div "회원 탈퇴 비밀번호 변경" at bounding box center [588, 450] width 401 height 35
click at [427, 460] on link "회원 탈퇴" at bounding box center [411, 460] width 48 height 16
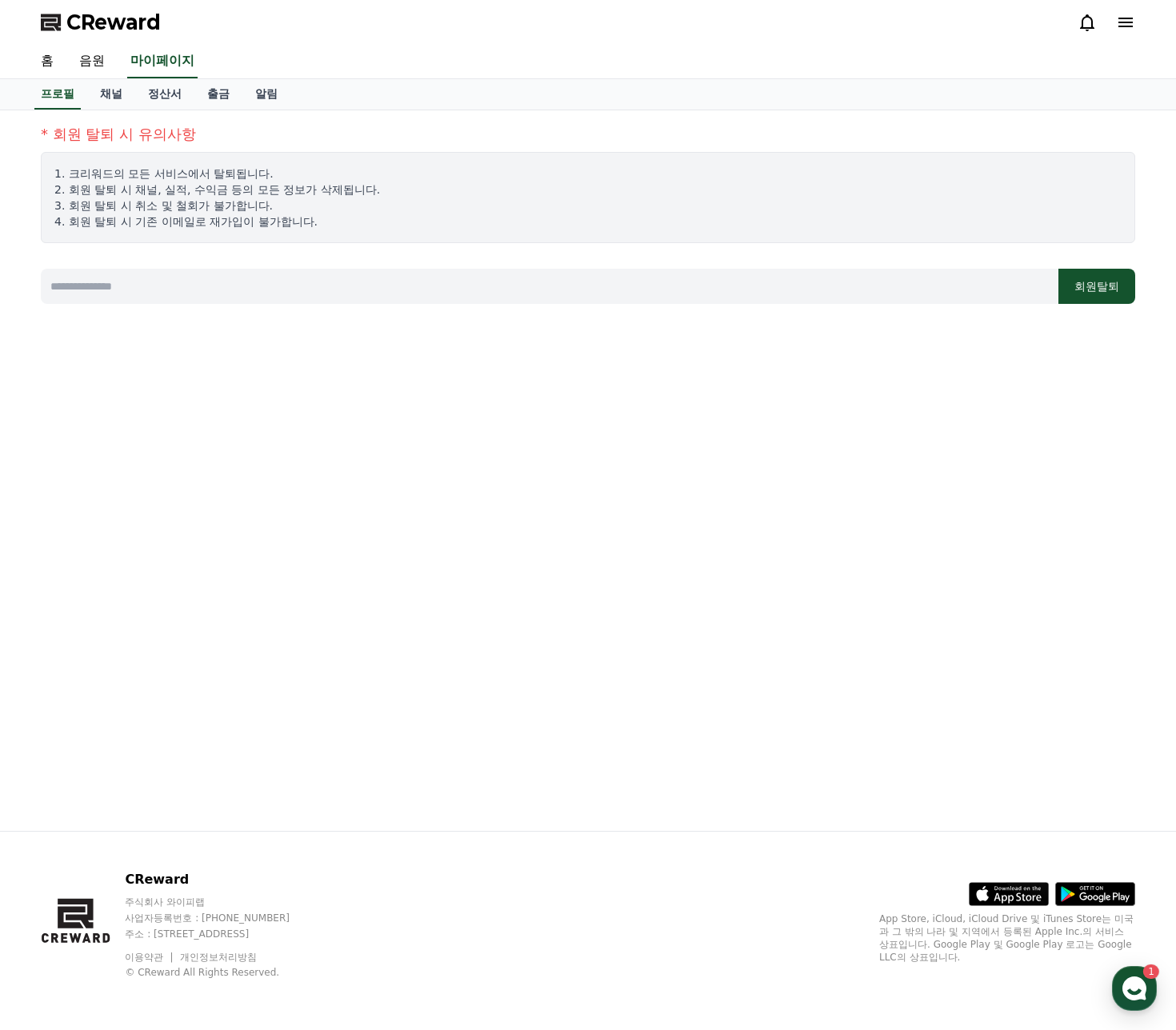
click at [827, 293] on input at bounding box center [549, 286] width 1017 height 35
type input "*"
click at [1125, 305] on div "* 회원 탈퇴 시 유의사항 1. 크리워드의 모든 서비스에서 탈퇴됩니다. 2. 회원 탈퇴 시 채널, 실적, 수익금 등의 모든 정보가 삭제됩니다.…" at bounding box center [588, 222] width 1107 height 210
click at [1111, 297] on button "회원탈퇴" at bounding box center [1097, 286] width 77 height 35
click at [262, 288] on input "***" at bounding box center [549, 286] width 1017 height 35
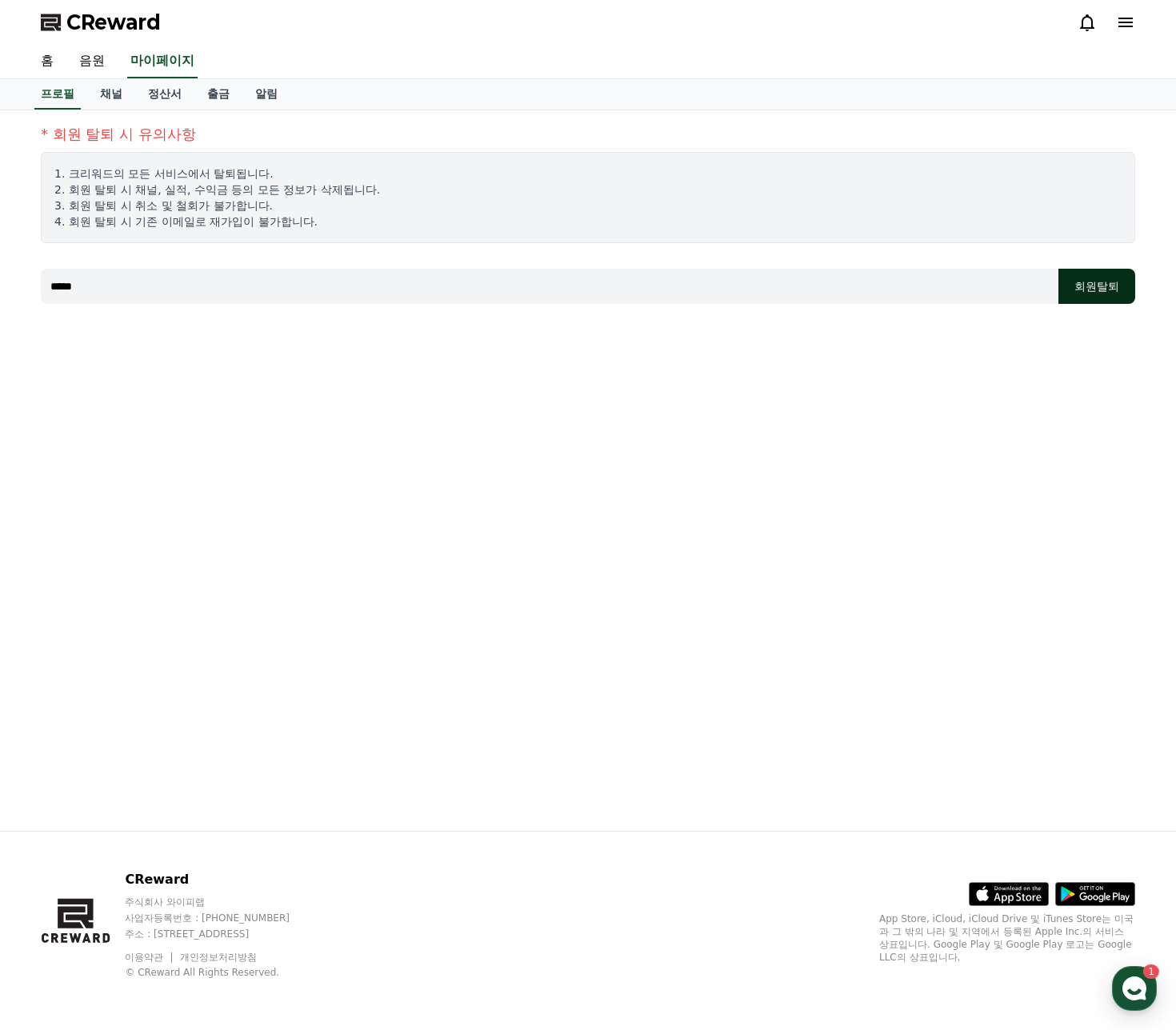
type input "*****"
click at [1084, 299] on button "회원탈퇴" at bounding box center [1097, 286] width 77 height 35
